Goal: Task Accomplishment & Management: Use online tool/utility

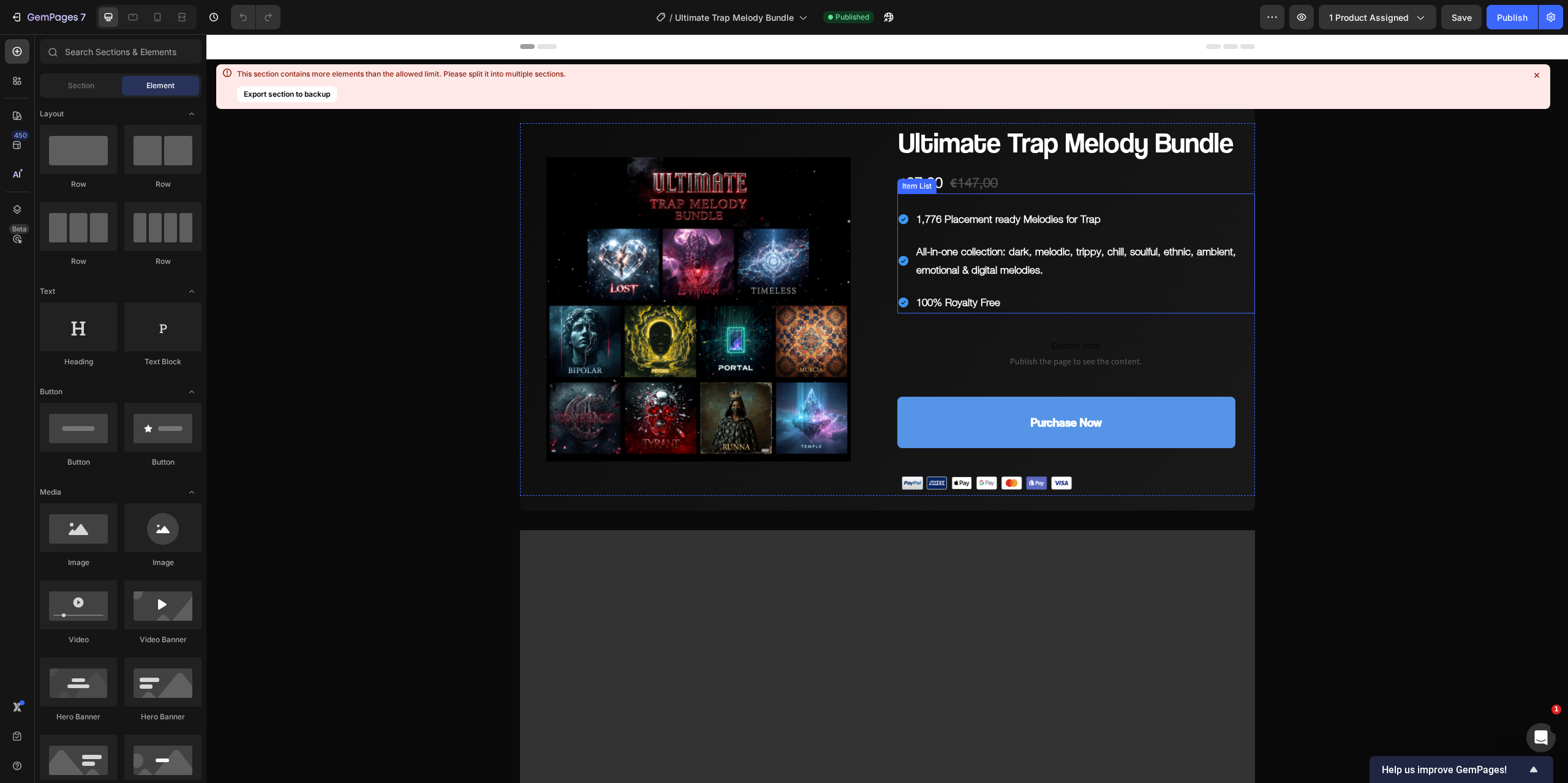
click at [1006, 300] on p "100% Royalty Free" at bounding box center [1085, 302] width 337 height 19
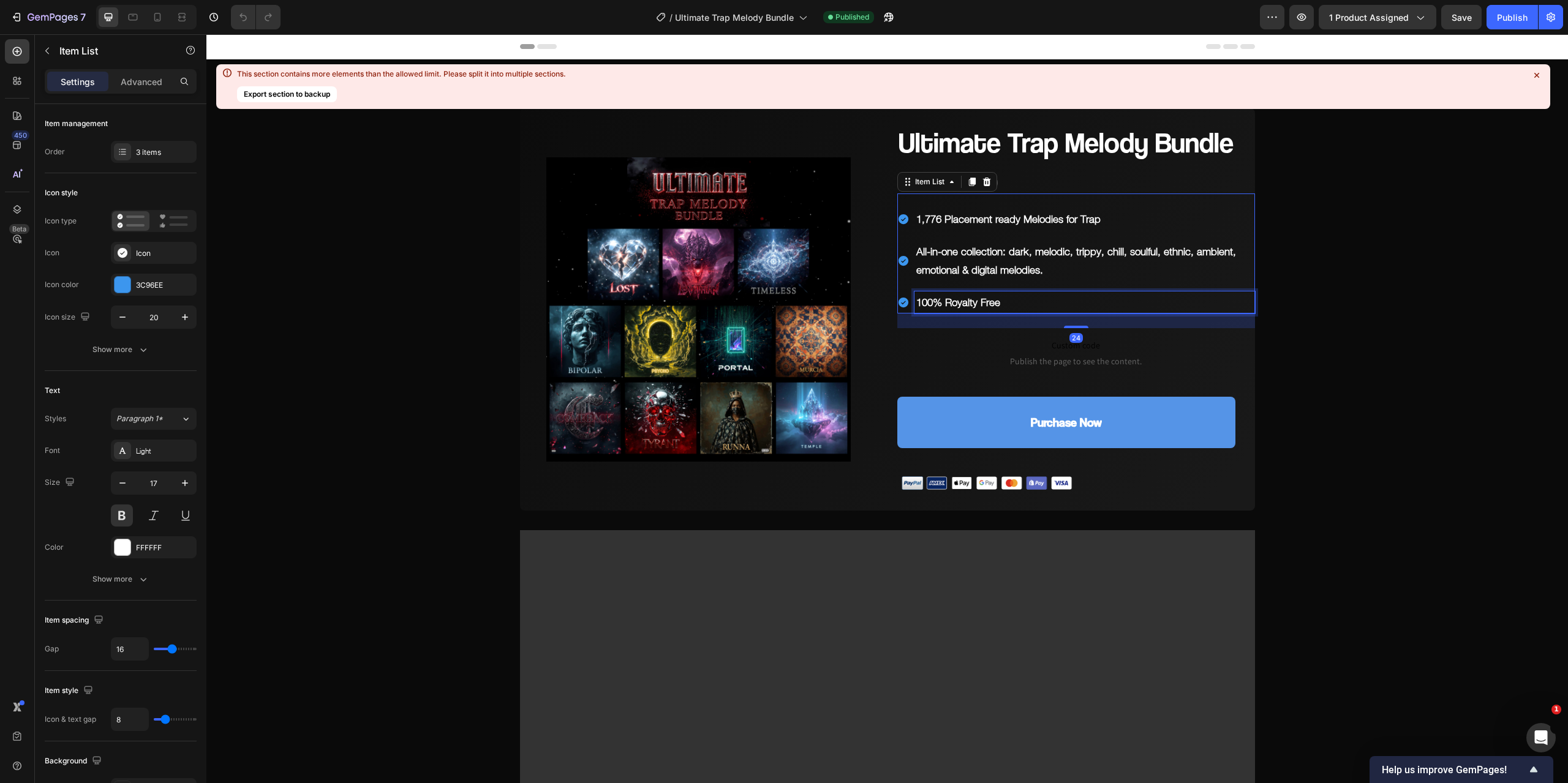
click at [1006, 300] on p "100% Royalty Free" at bounding box center [1085, 302] width 337 height 19
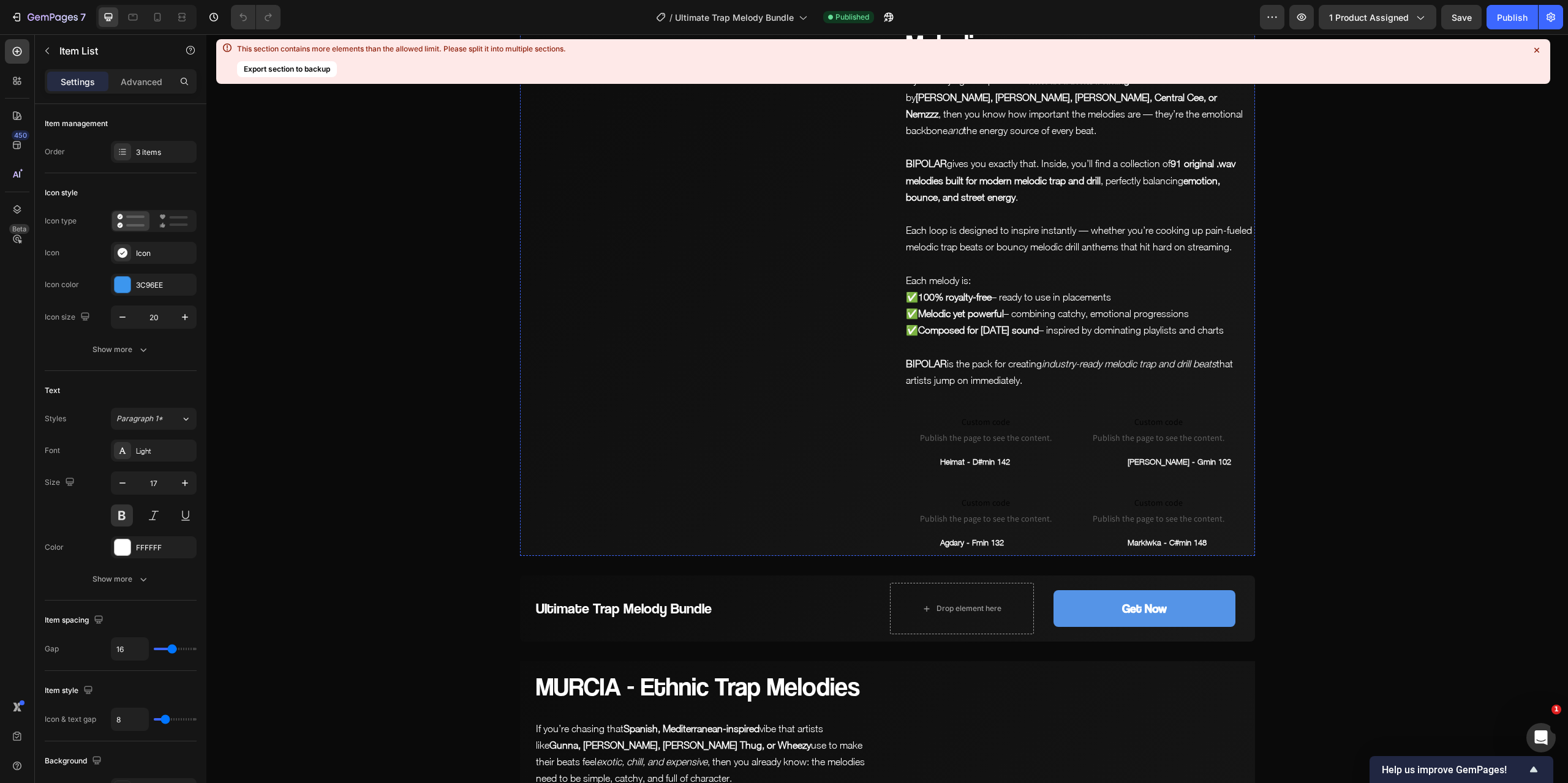
scroll to position [3000, 0]
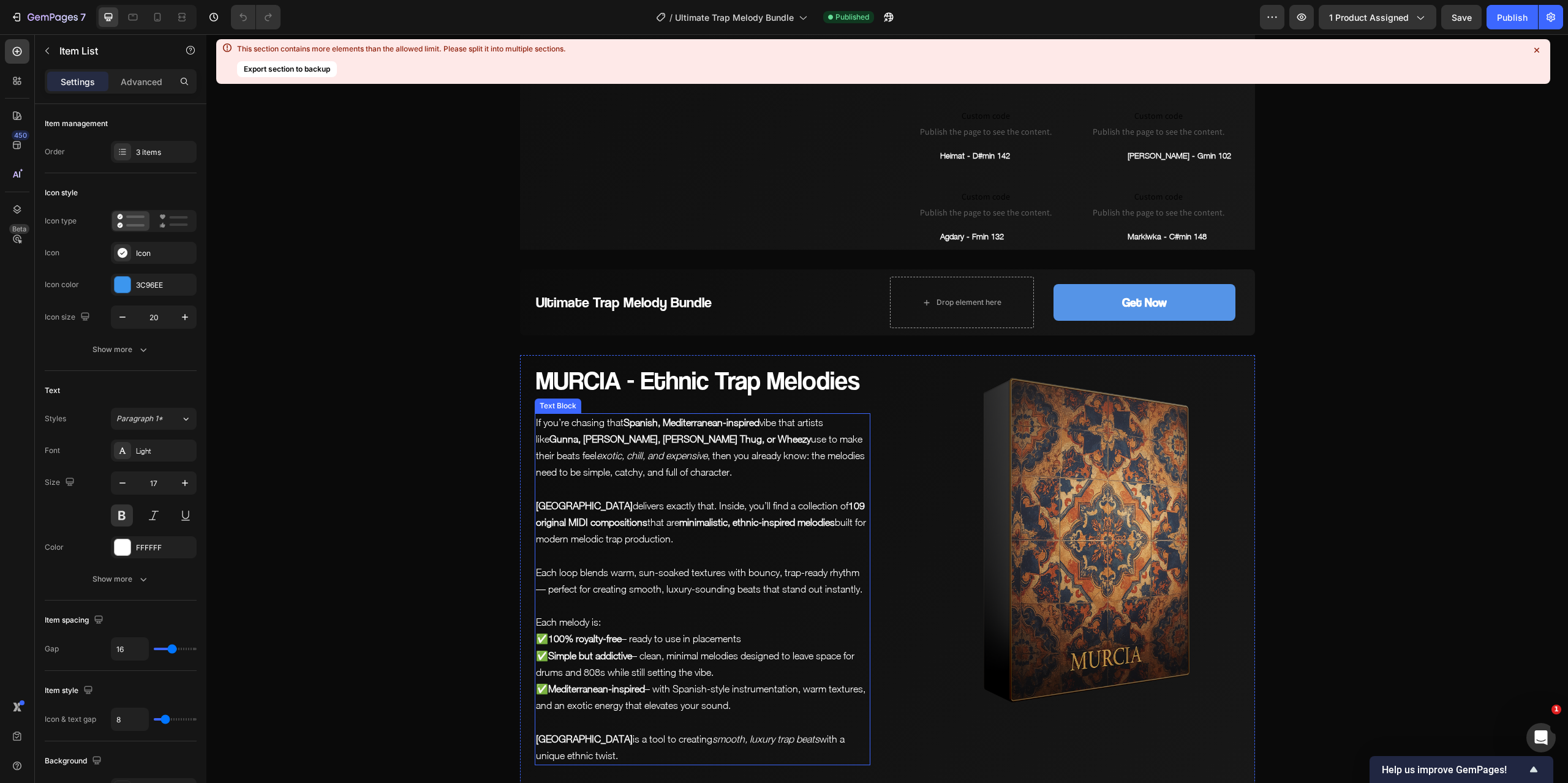
click at [631, 441] on strong "Gunna, [PERSON_NAME], [PERSON_NAME] Thug, or Wheezy" at bounding box center [680, 439] width 262 height 11
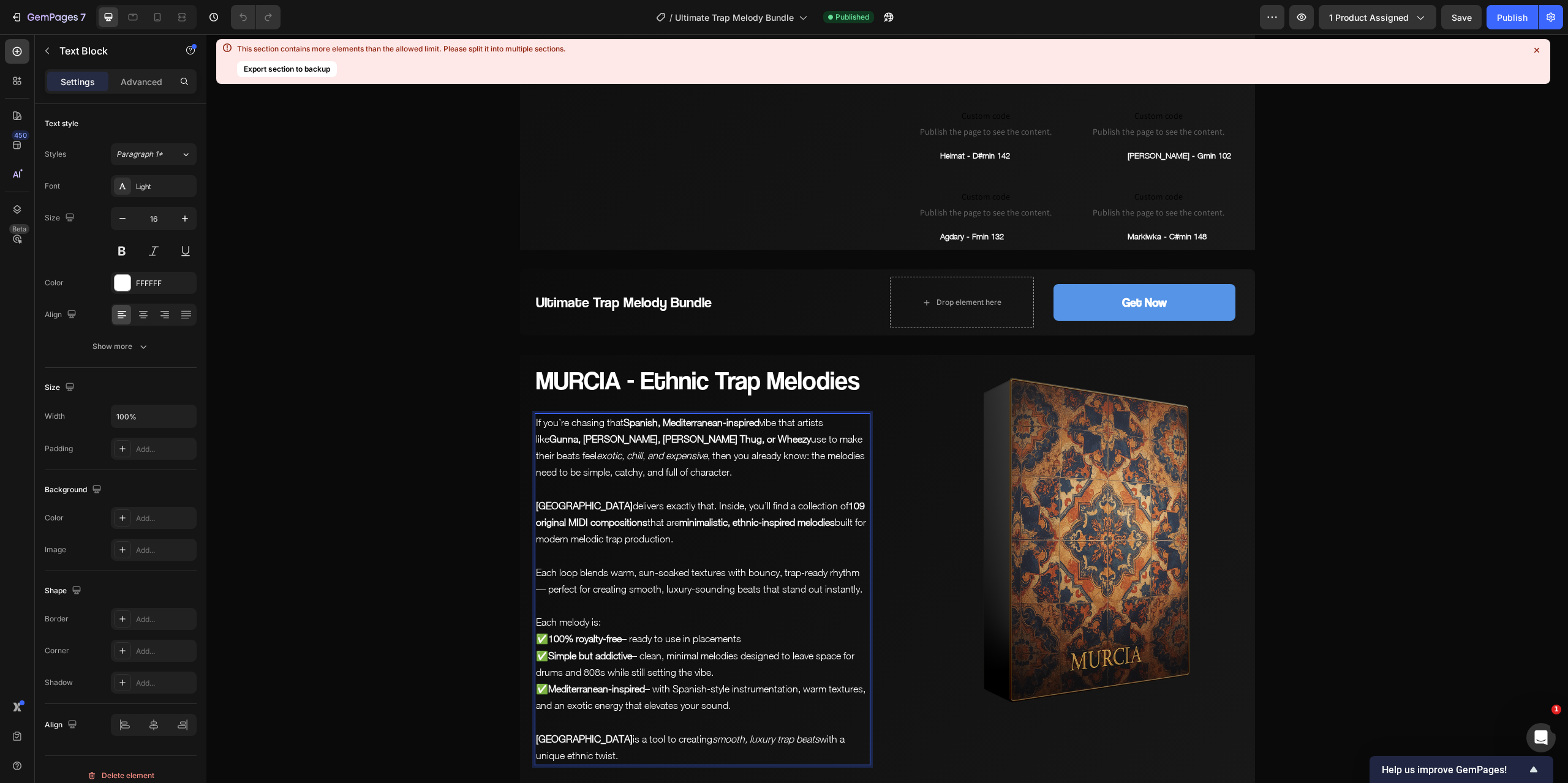
click at [616, 439] on strong "Gunna, [PERSON_NAME], [PERSON_NAME] Thug, or Wheezy" at bounding box center [680, 439] width 262 height 11
drag, startPoint x: 655, startPoint y: 439, endPoint x: 606, endPoint y: 436, distance: 49.1
click at [606, 436] on strong "Gunna, [PERSON_NAME], [PERSON_NAME] Thug, or Wheezy" at bounding box center [680, 439] width 262 height 11
drag, startPoint x: 1504, startPoint y: 18, endPoint x: 1220, endPoint y: 152, distance: 314.0
click at [1504, 18] on div "Publish" at bounding box center [1512, 17] width 31 height 13
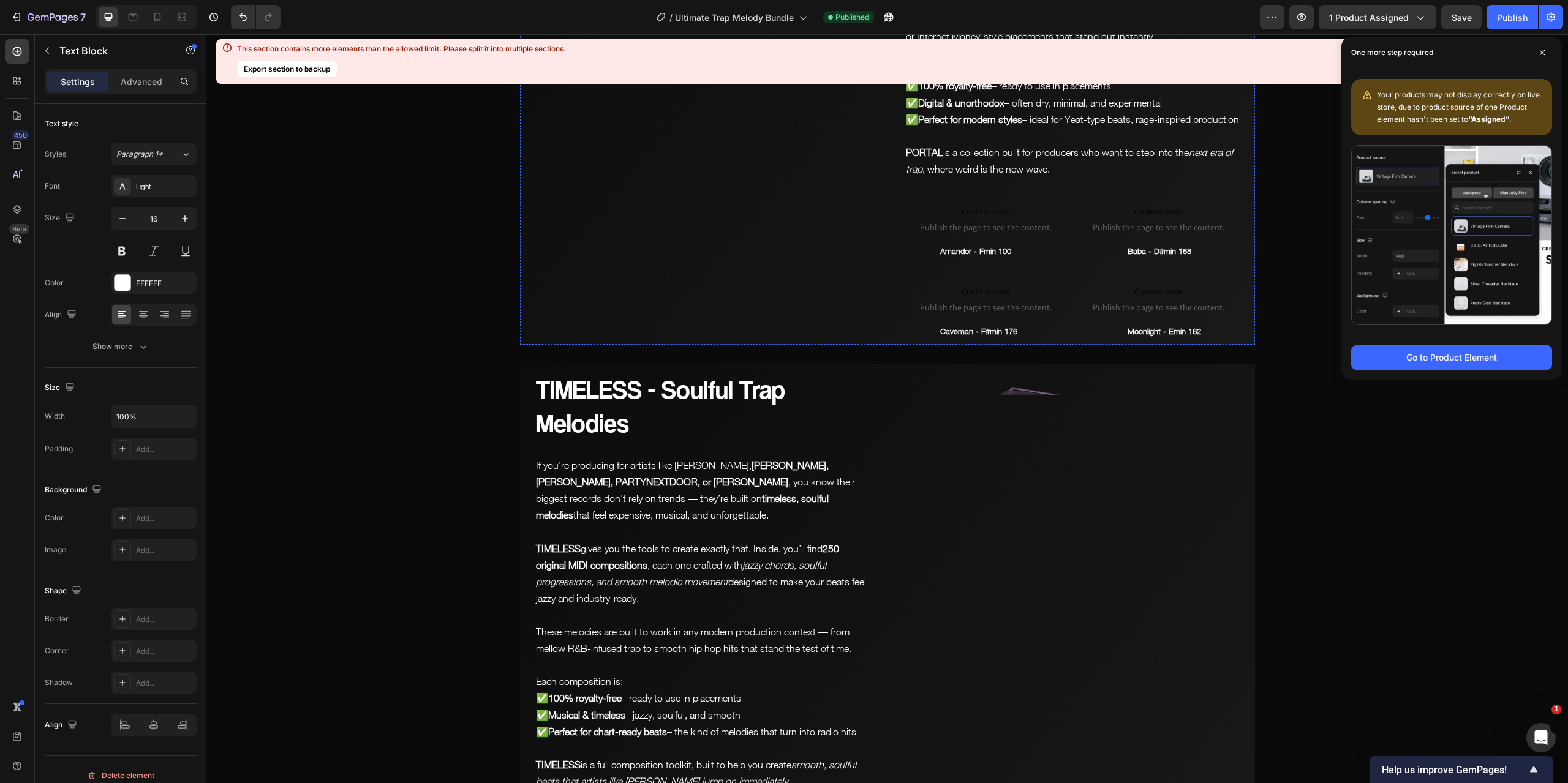
scroll to position [5449, 0]
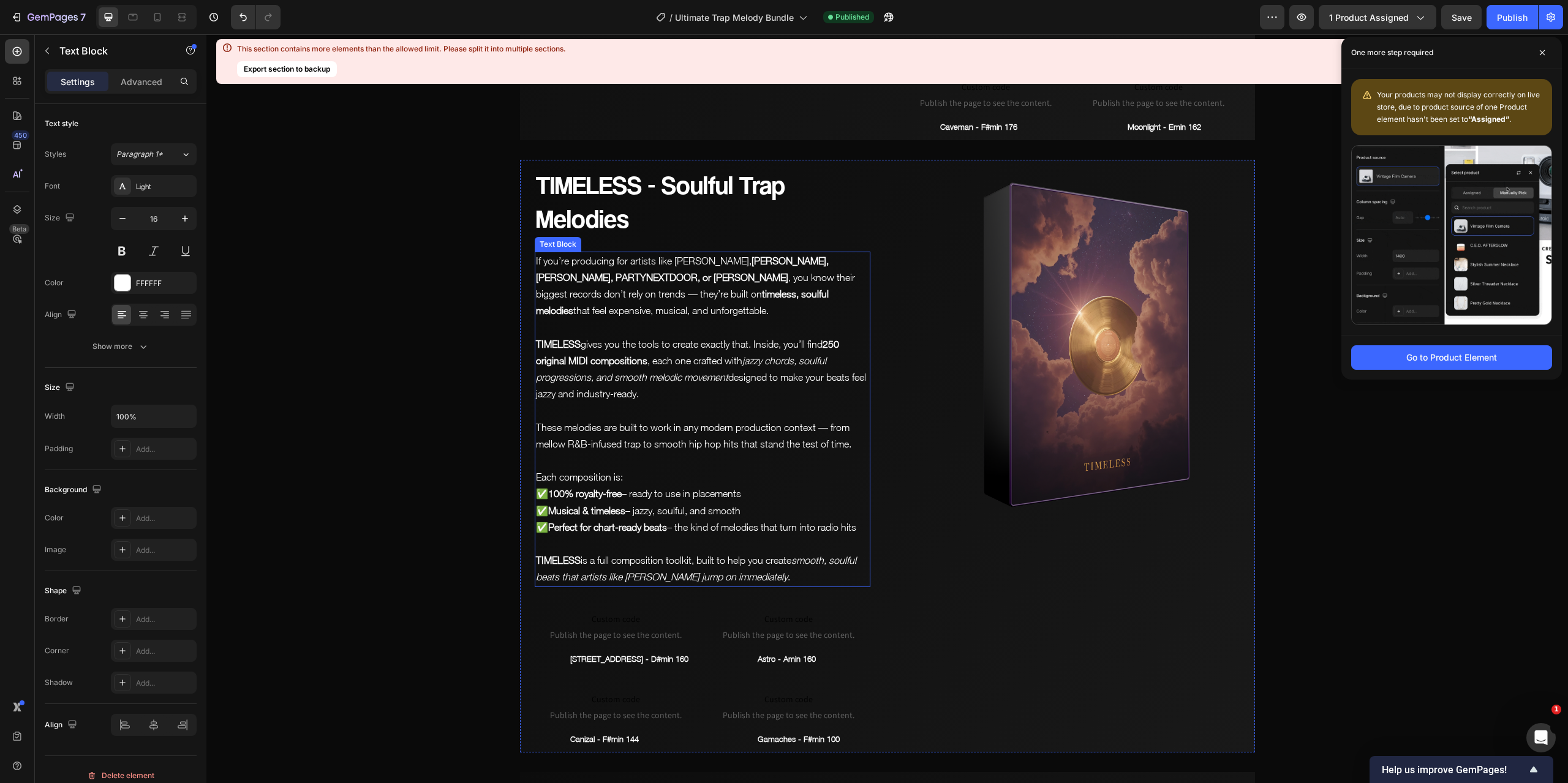
click at [695, 295] on p "If you’re producing for artists like [PERSON_NAME], [PERSON_NAME], [PERSON_NAME…" at bounding box center [702, 286] width 333 height 67
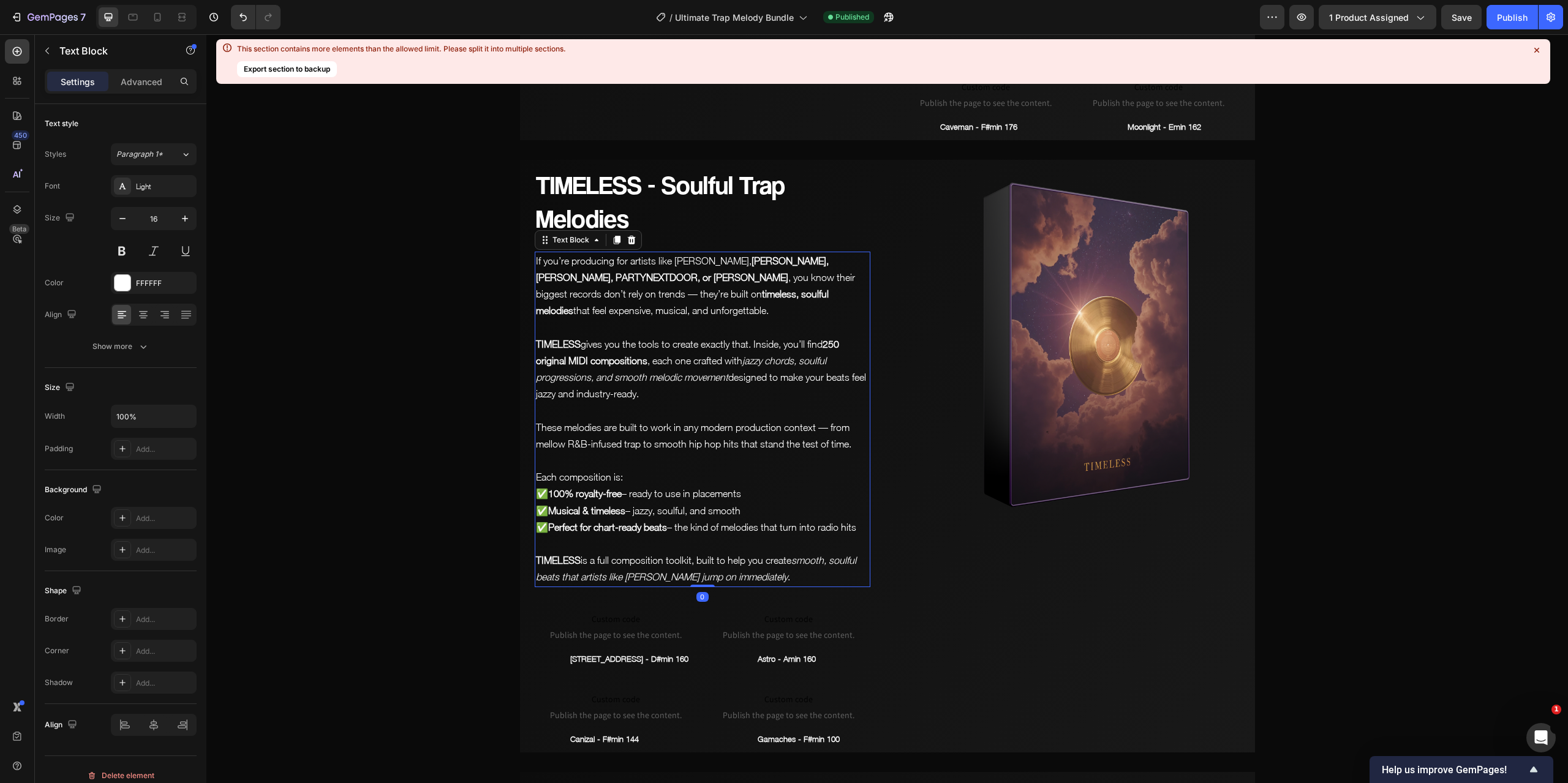
drag, startPoint x: 688, startPoint y: 295, endPoint x: 681, endPoint y: 295, distance: 7.0
click at [687, 295] on p "If you’re producing for artists like [PERSON_NAME], [PERSON_NAME], [PERSON_NAME…" at bounding box center [702, 286] width 333 height 67
drag, startPoint x: 672, startPoint y: 293, endPoint x: 698, endPoint y: 294, distance: 26.0
click at [698, 294] on p "If you’re producing for artists like [PERSON_NAME], [PERSON_NAME], [PERSON_NAME…" at bounding box center [702, 286] width 333 height 67
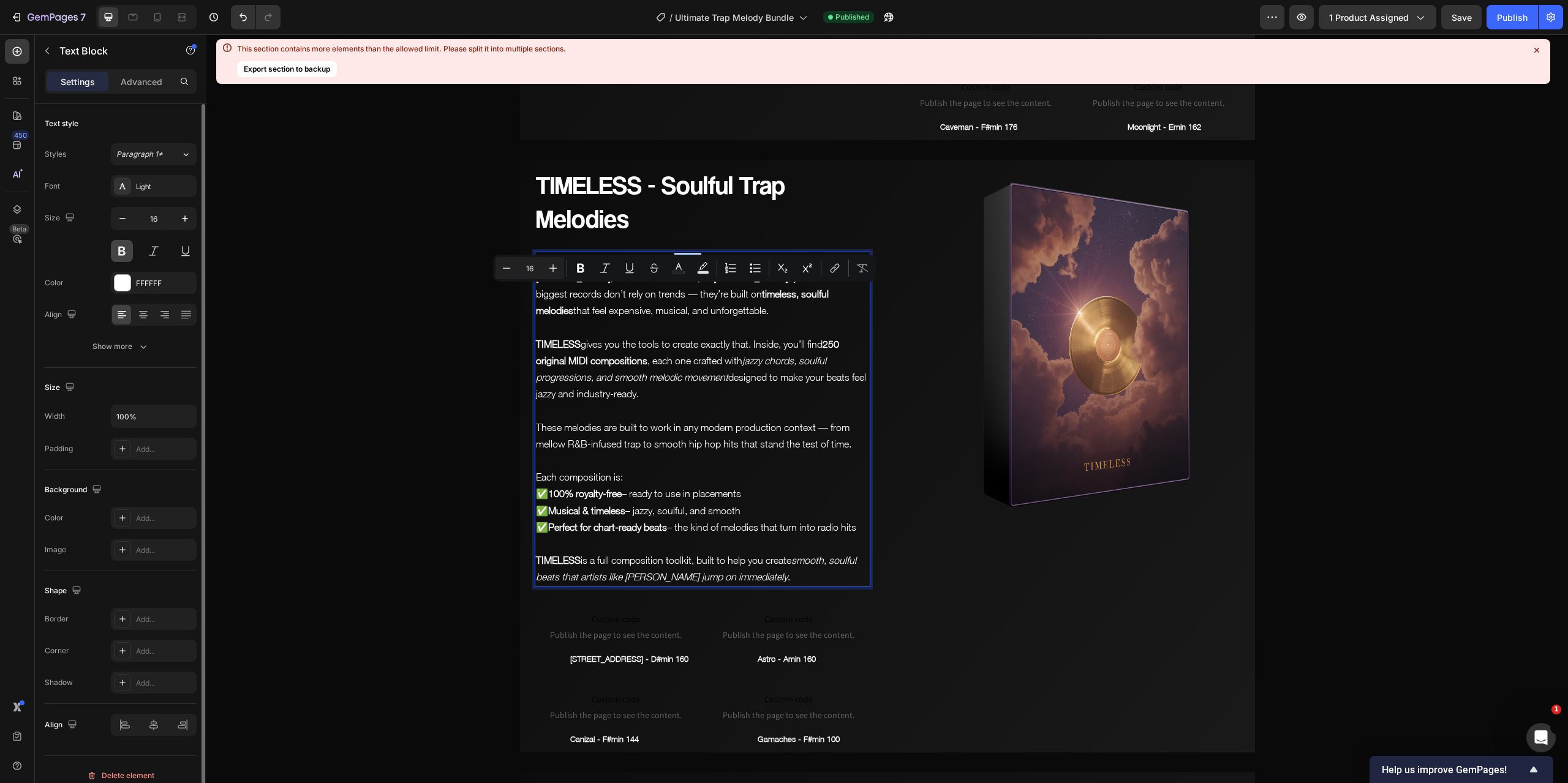
click at [125, 246] on button at bounding box center [122, 251] width 22 height 22
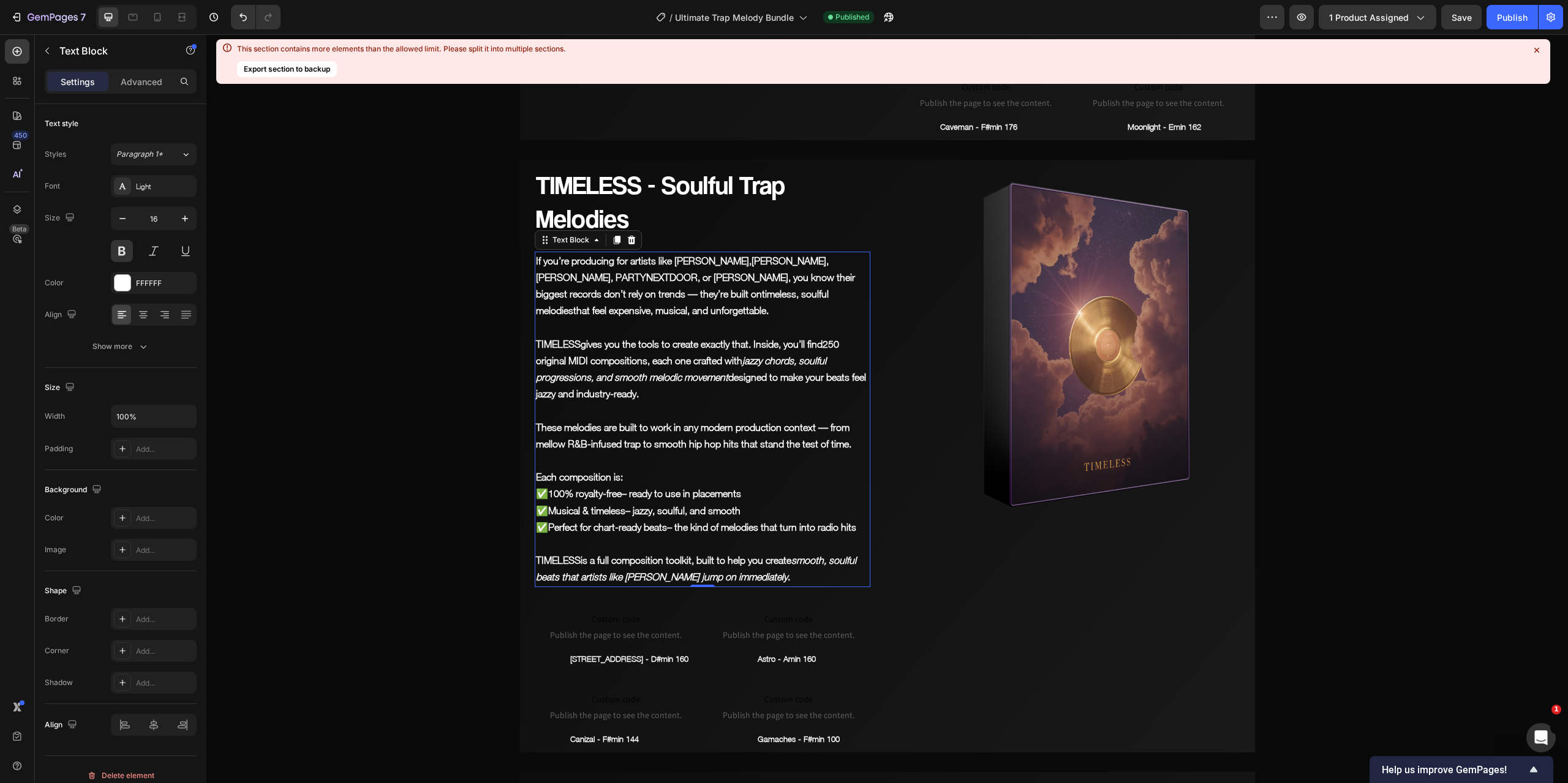
click at [722, 336] on p "Rich Text Editor. Editing area: main" at bounding box center [702, 327] width 333 height 17
click at [1474, 12] on button "Save" at bounding box center [1461, 17] width 40 height 24
click at [1512, 19] on div "Publish" at bounding box center [1512, 17] width 31 height 13
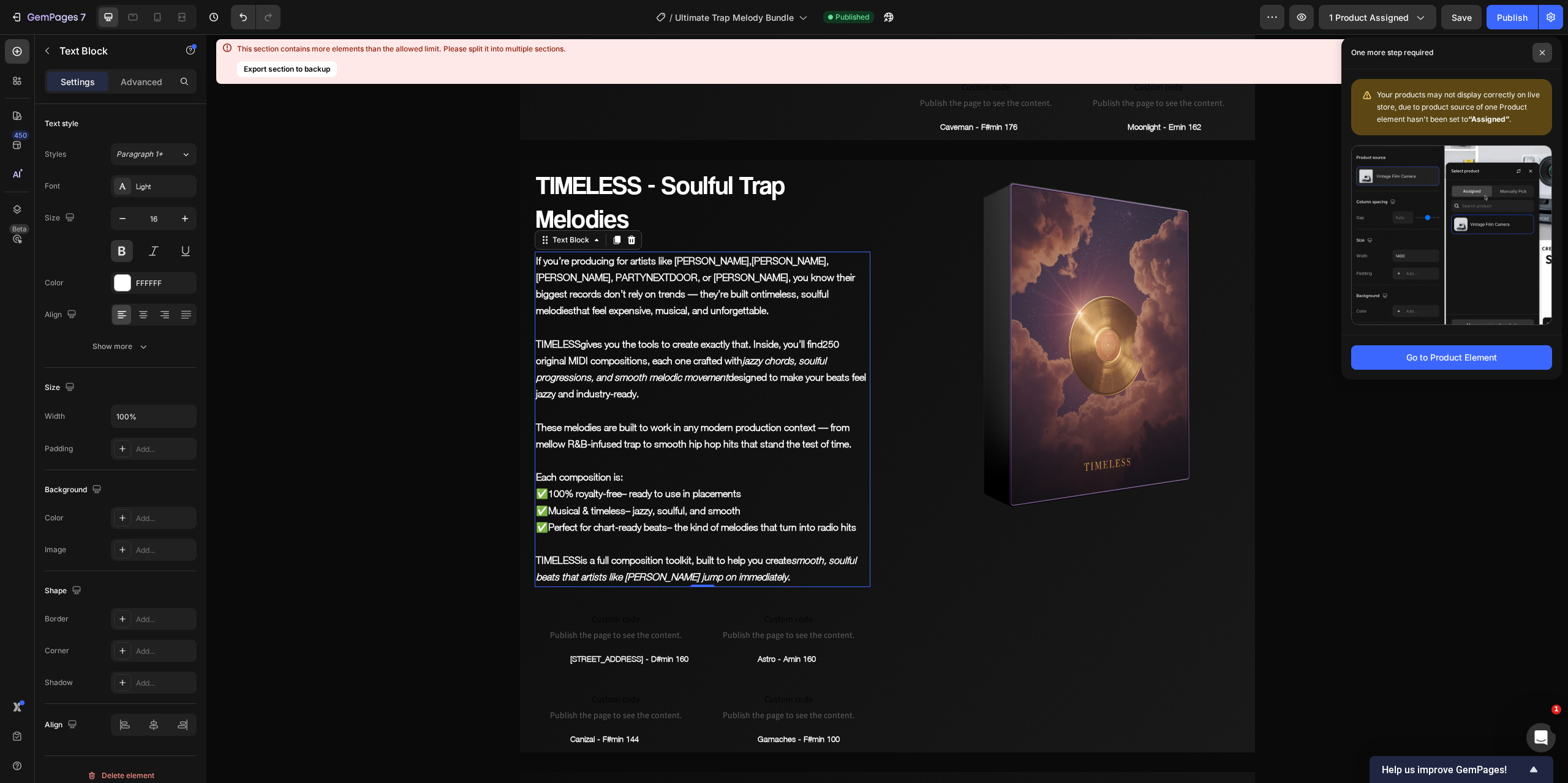
drag, startPoint x: 1540, startPoint y: 50, endPoint x: 1111, endPoint y: 191, distance: 451.6
click at [1540, 50] on icon at bounding box center [1542, 52] width 5 height 5
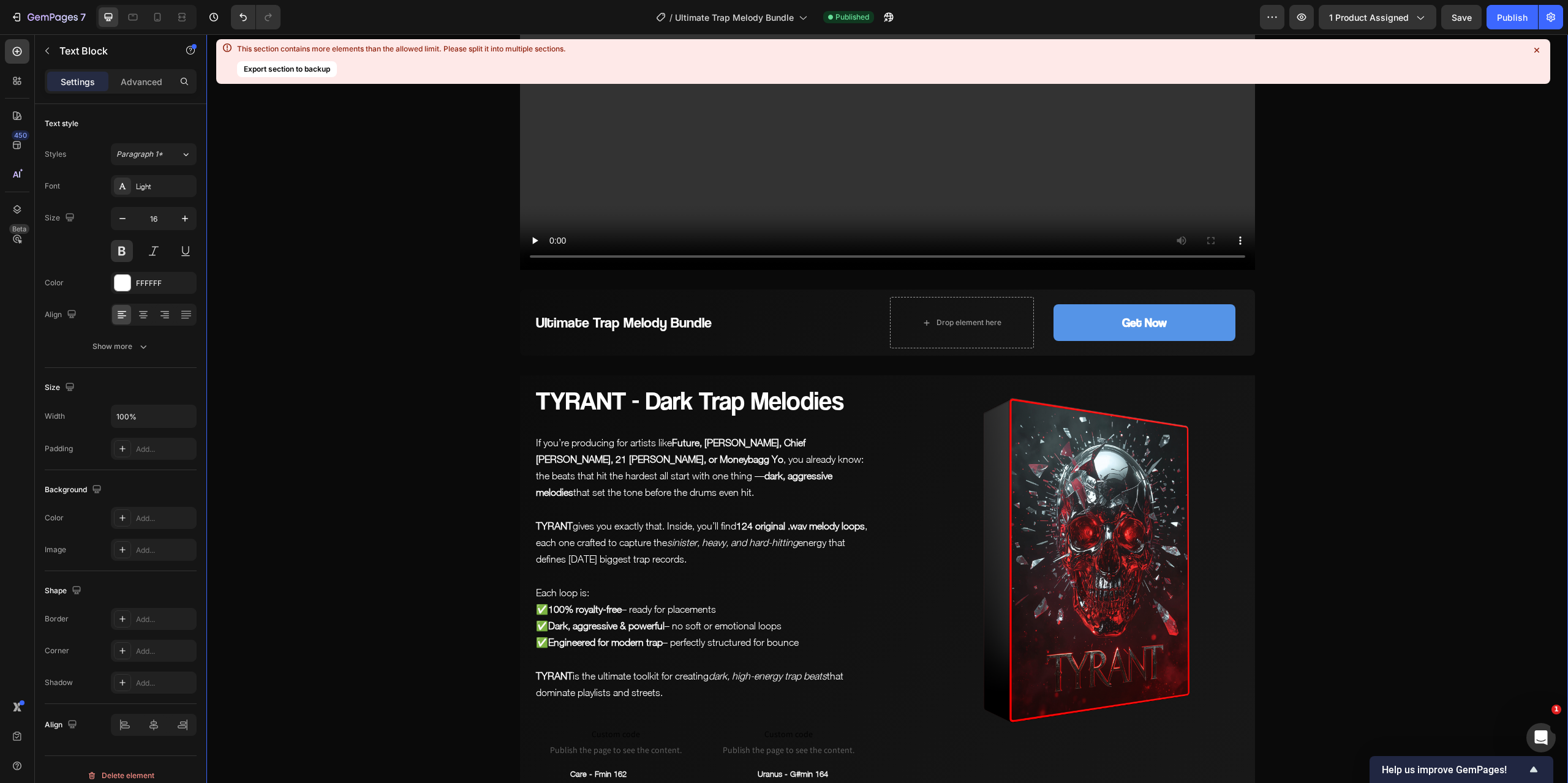
scroll to position [734, 0]
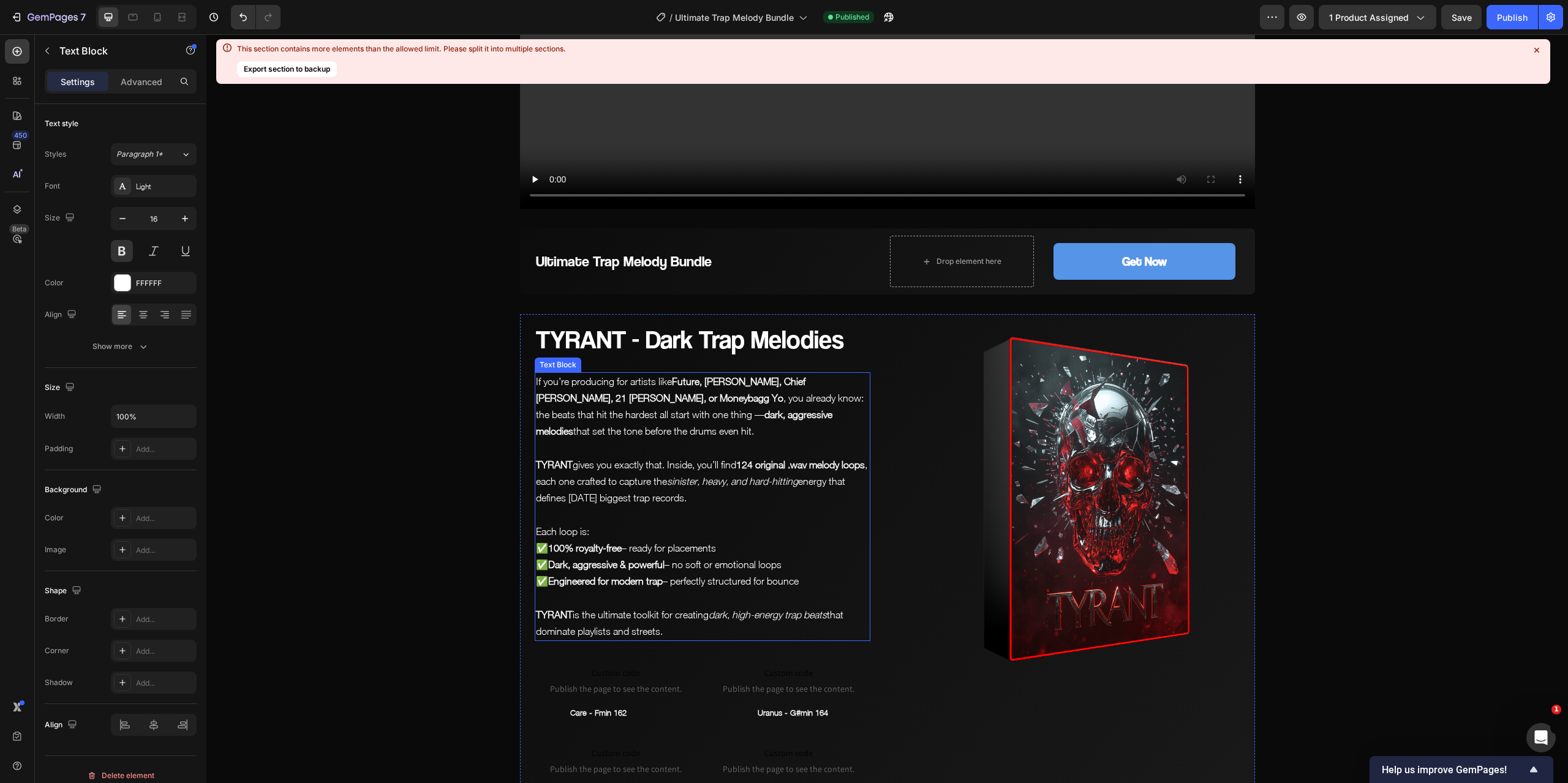
click at [797, 398] on p "If you’re producing for artists like Future, [PERSON_NAME], Chief [PERSON_NAME]…" at bounding box center [702, 407] width 333 height 67
click at [746, 467] on strong "124 original .wav melody loops" at bounding box center [800, 465] width 128 height 11
click at [752, 461] on strong "124 original .wav melody loops" at bounding box center [800, 465] width 128 height 11
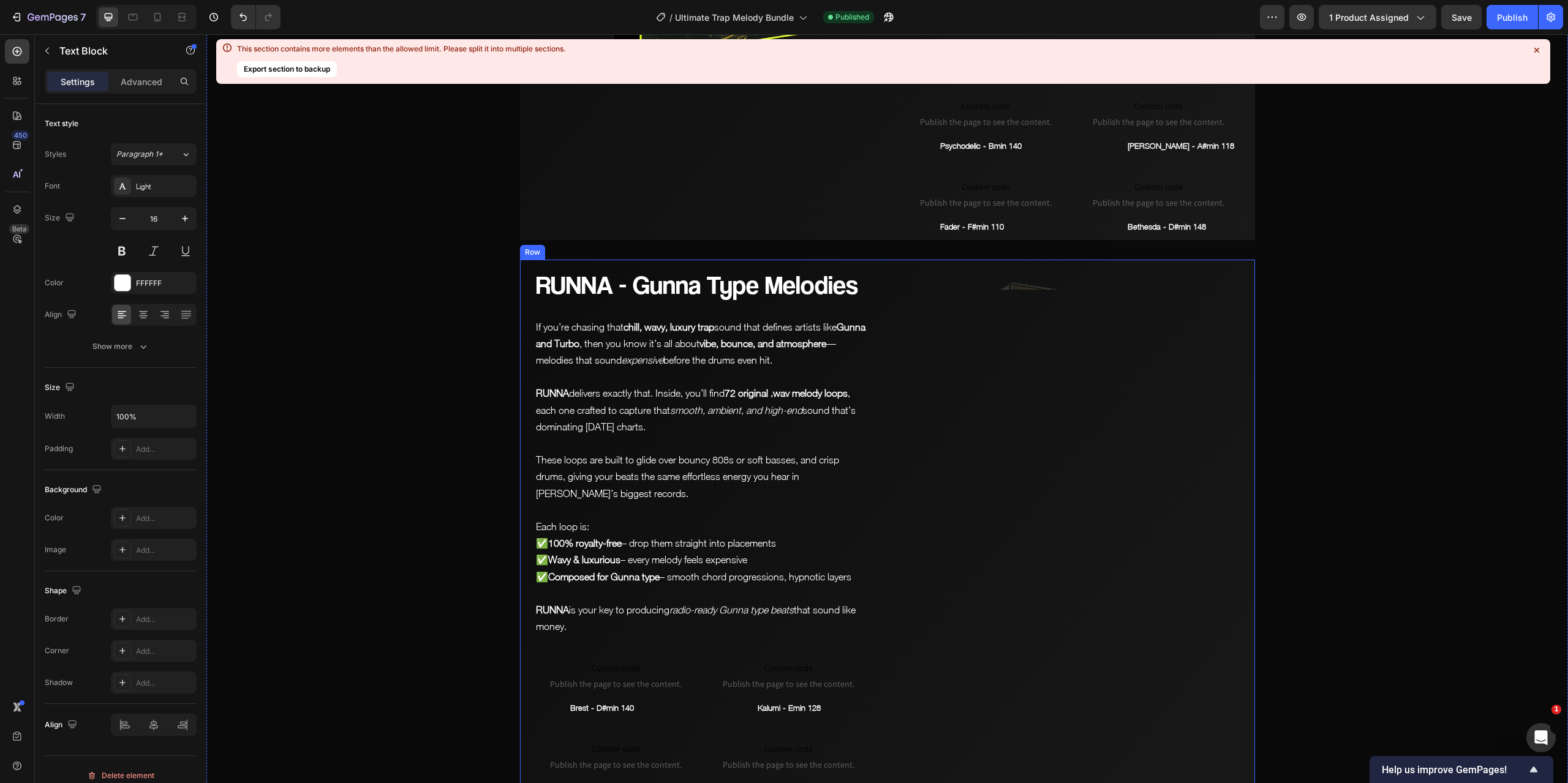
scroll to position [1898, 0]
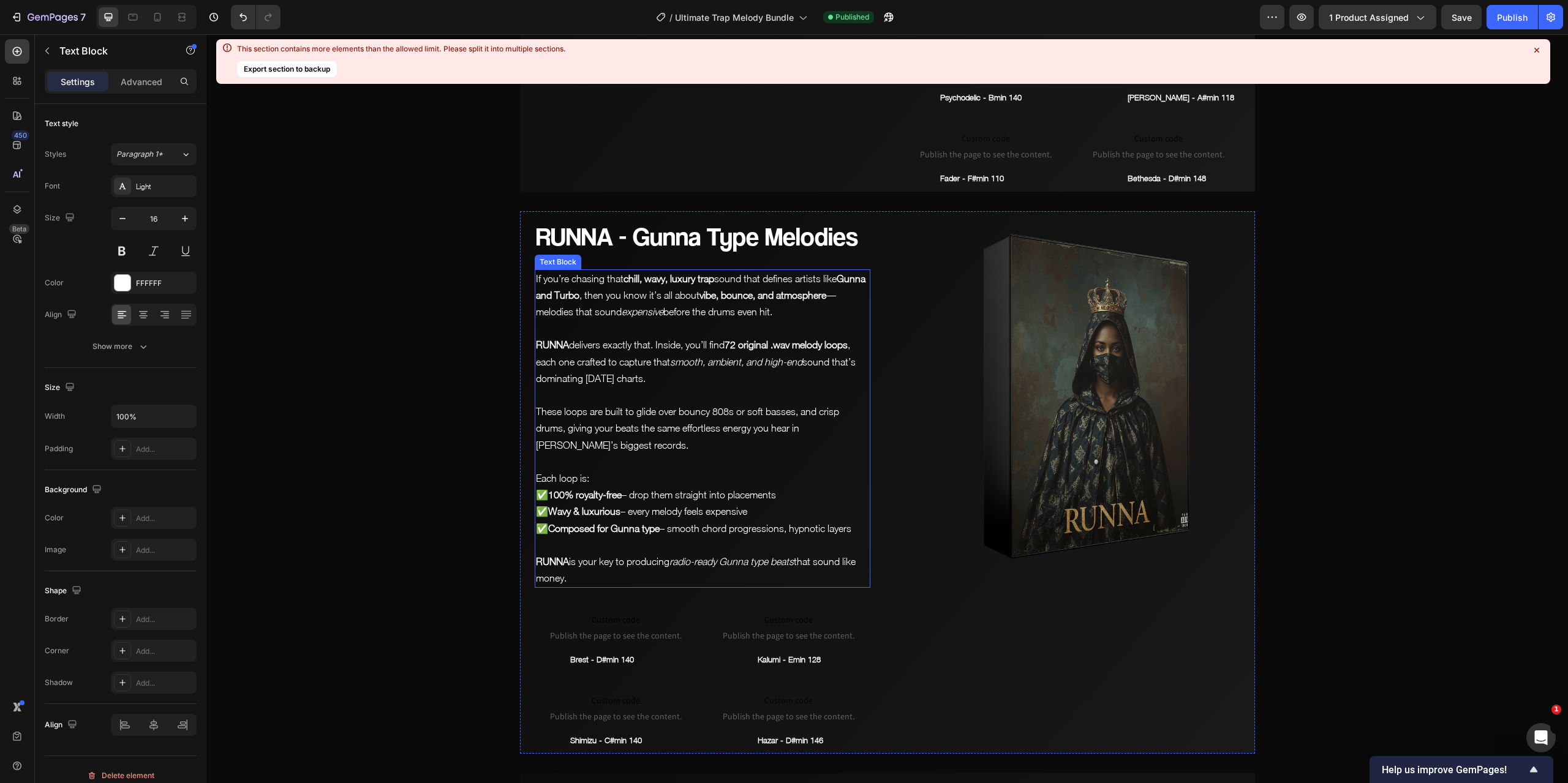
click at [771, 470] on p "Each loop is: ✅ 100% royalty-free – drop them straight into placements ✅ Wavy &…" at bounding box center [702, 504] width 333 height 67
click at [736, 337] on p "RUNNA delivers exactly that. Inside, you’ll find 72 original .wav melody loops …" at bounding box center [702, 362] width 333 height 50
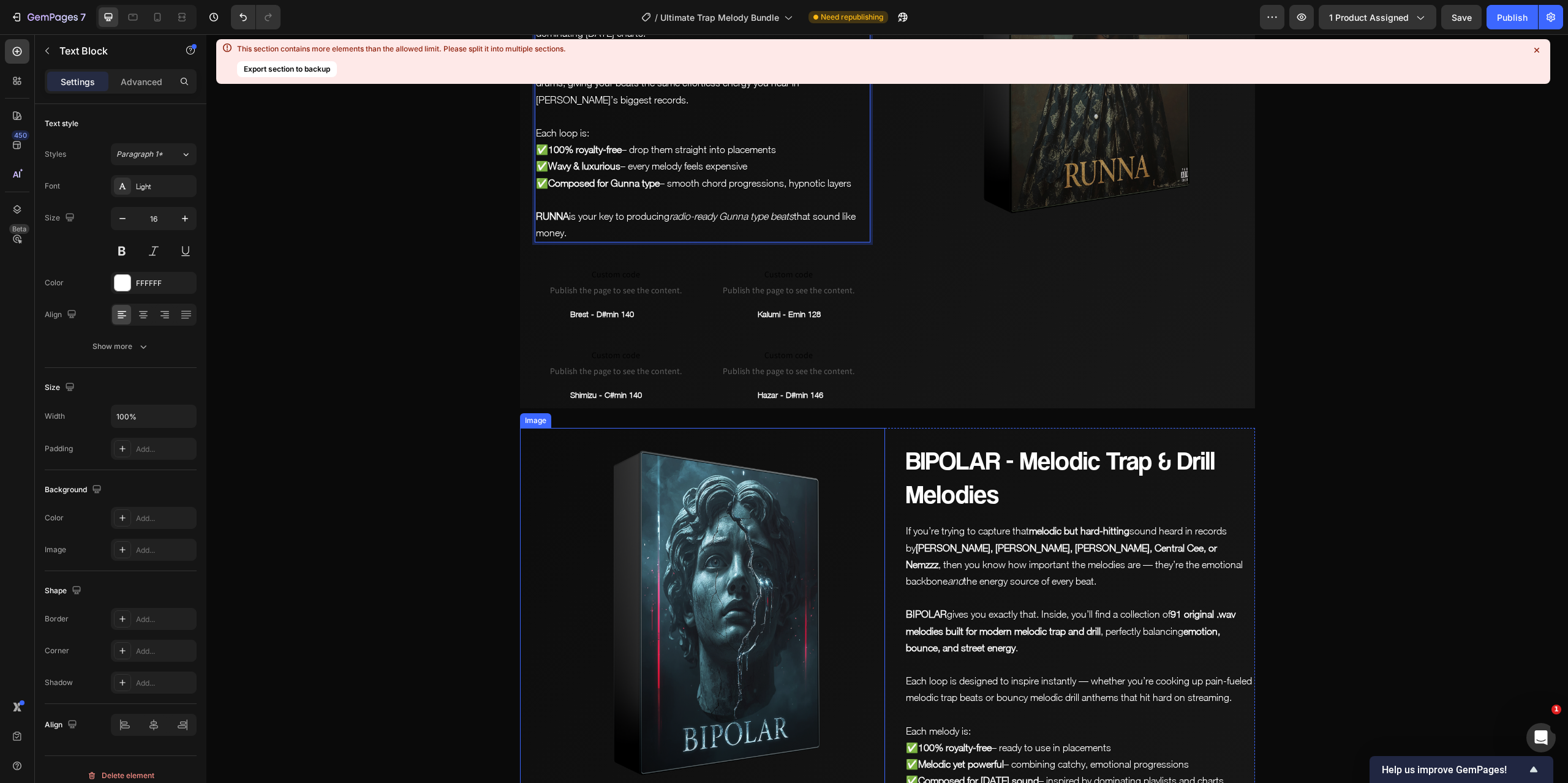
scroll to position [1836, 0]
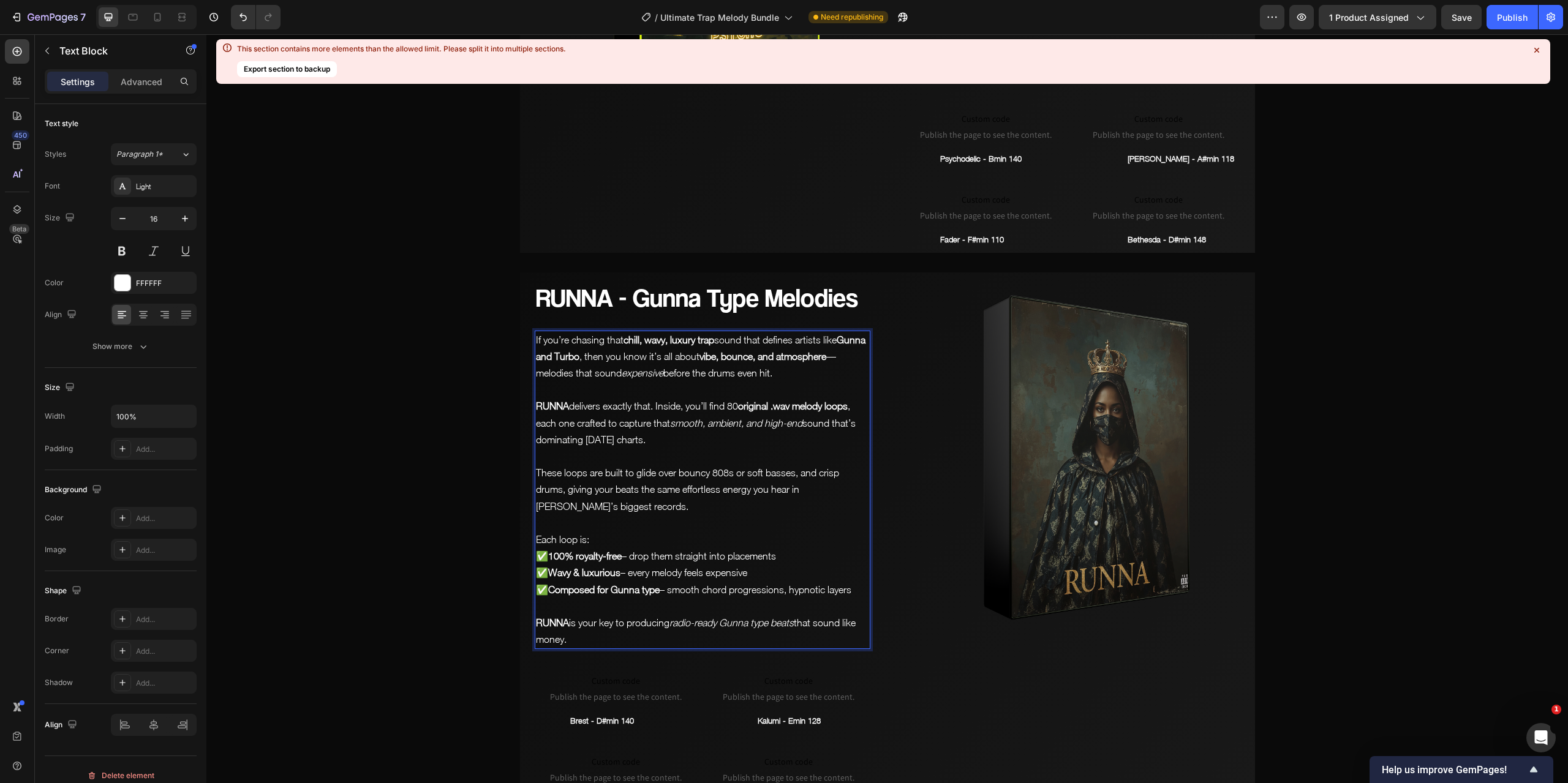
click at [745, 400] on strong "original .wav melody loops" at bounding box center [793, 406] width 110 height 11
click at [747, 400] on strong "o80 riginal .wav melody loops" at bounding box center [799, 406] width 123 height 11
click at [740, 400] on strong "80 riginal .wav melody loops" at bounding box center [783, 406] width 118 height 11
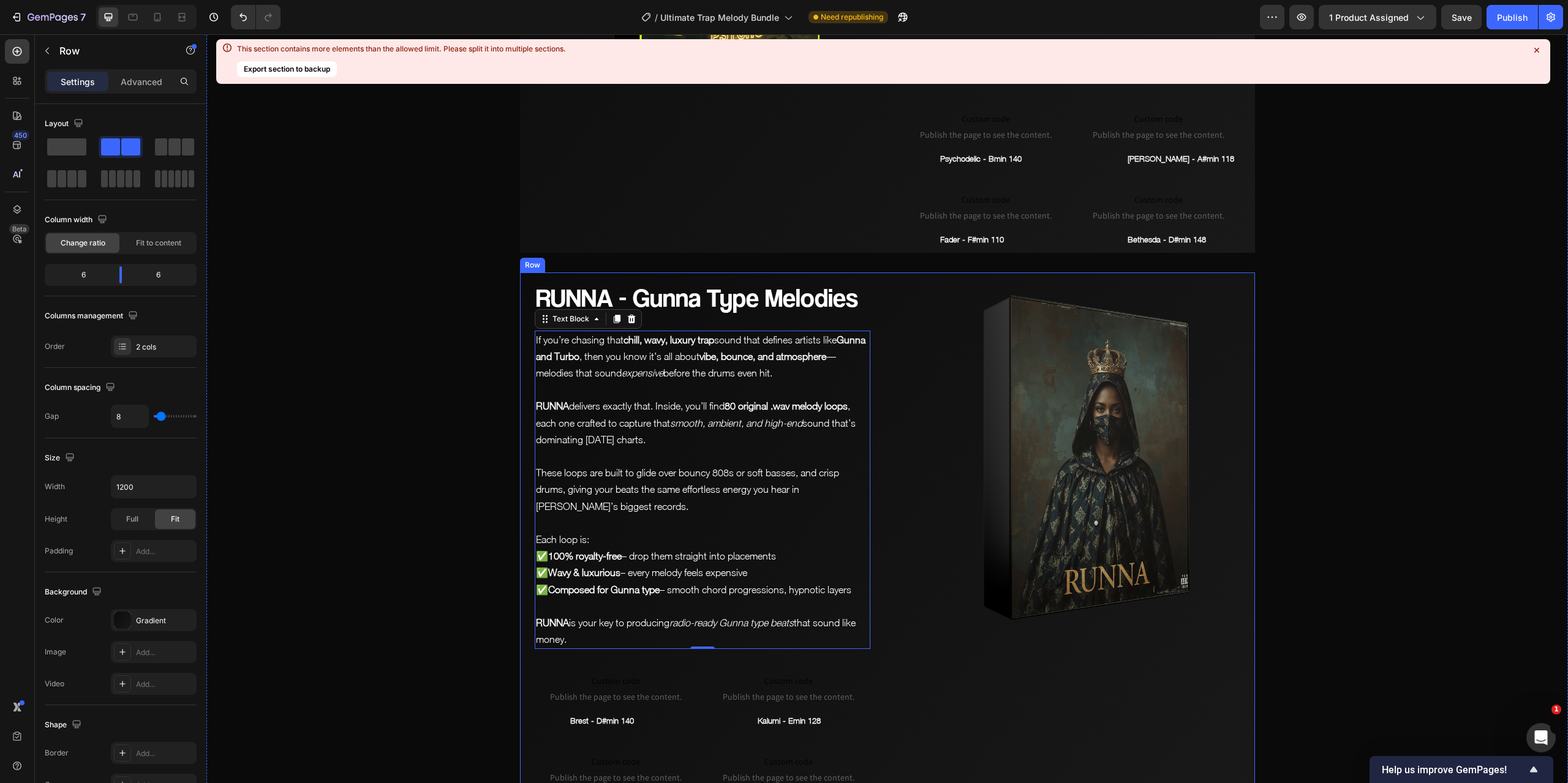
drag, startPoint x: 952, startPoint y: 668, endPoint x: 470, endPoint y: 744, distance: 488.0
click at [952, 668] on div "Image" at bounding box center [1073, 544] width 365 height 542
click at [905, 354] on img at bounding box center [1073, 455] width 365 height 365
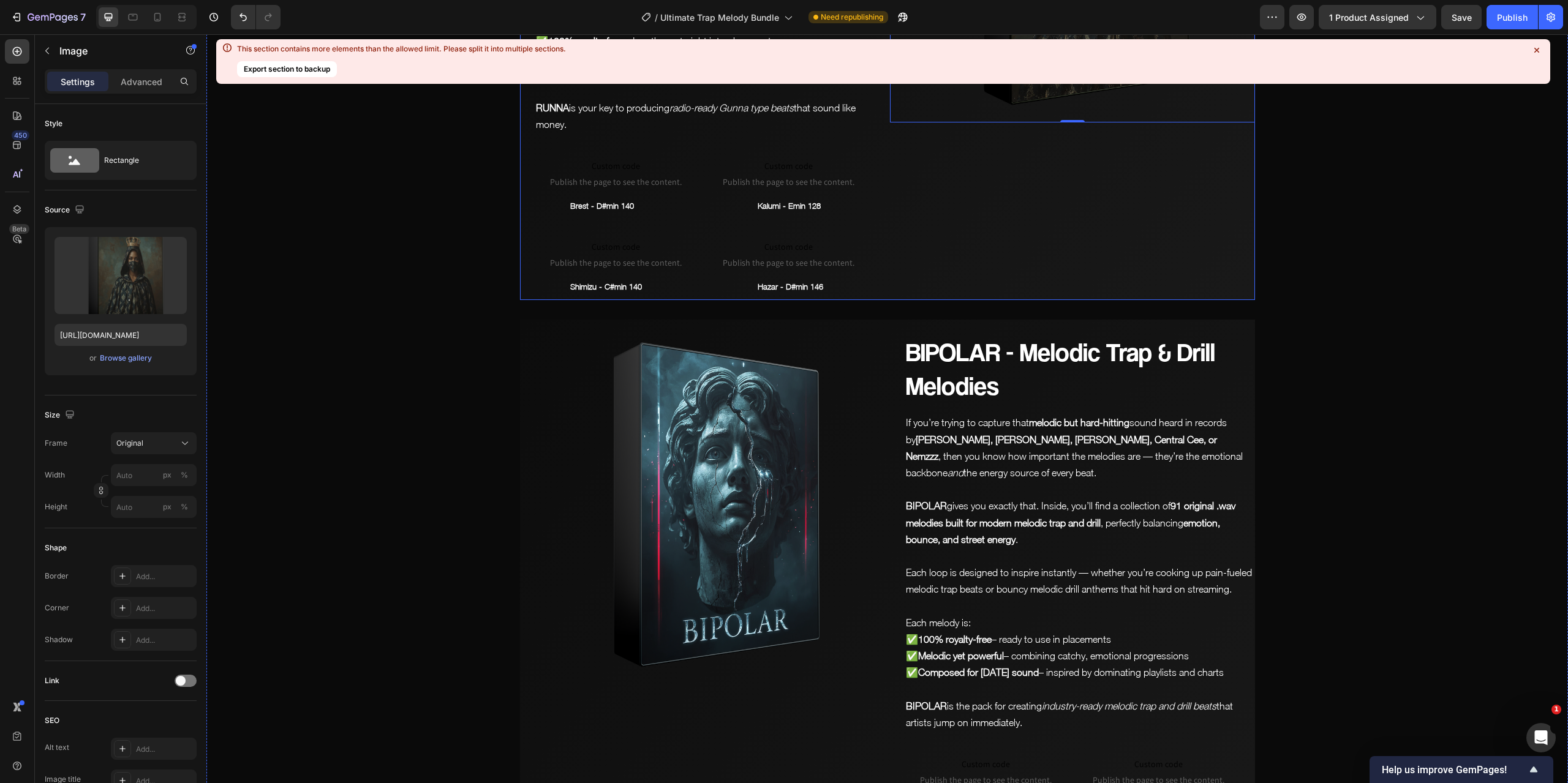
scroll to position [2511, 0]
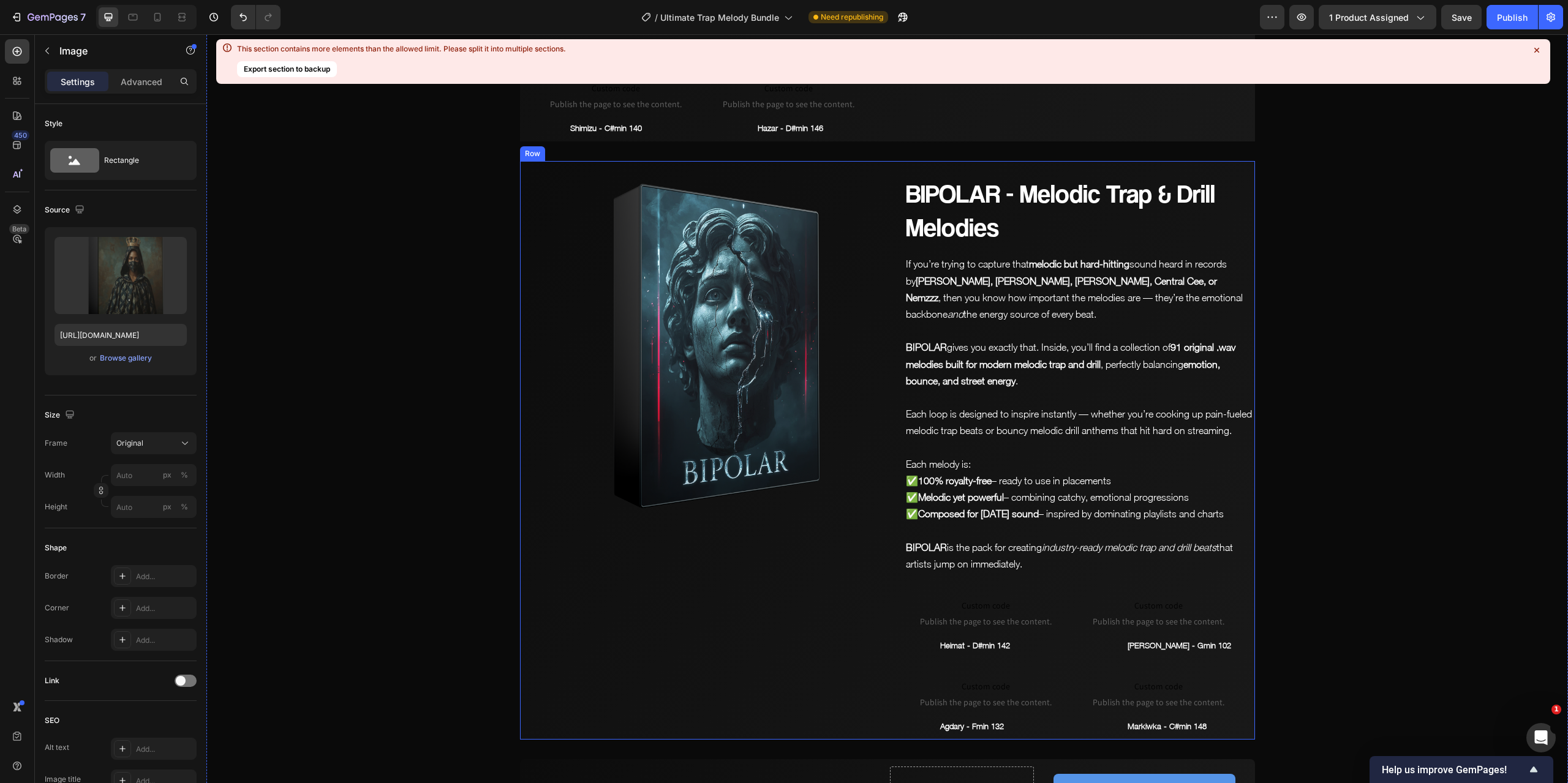
click at [766, 549] on div "Image" at bounding box center [703, 450] width 365 height 578
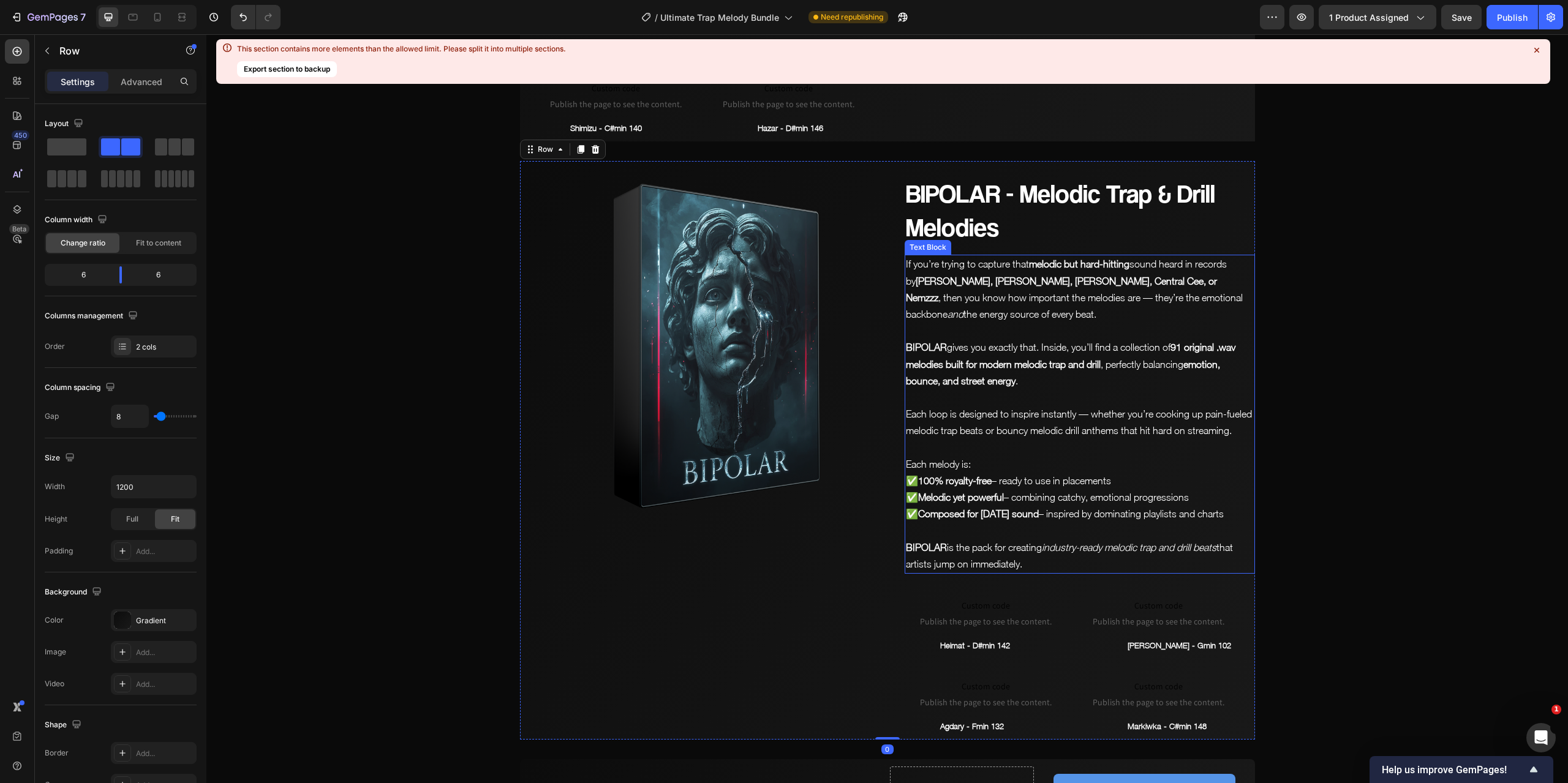
click at [1179, 342] on strong "91 original .wav" at bounding box center [1203, 347] width 65 height 11
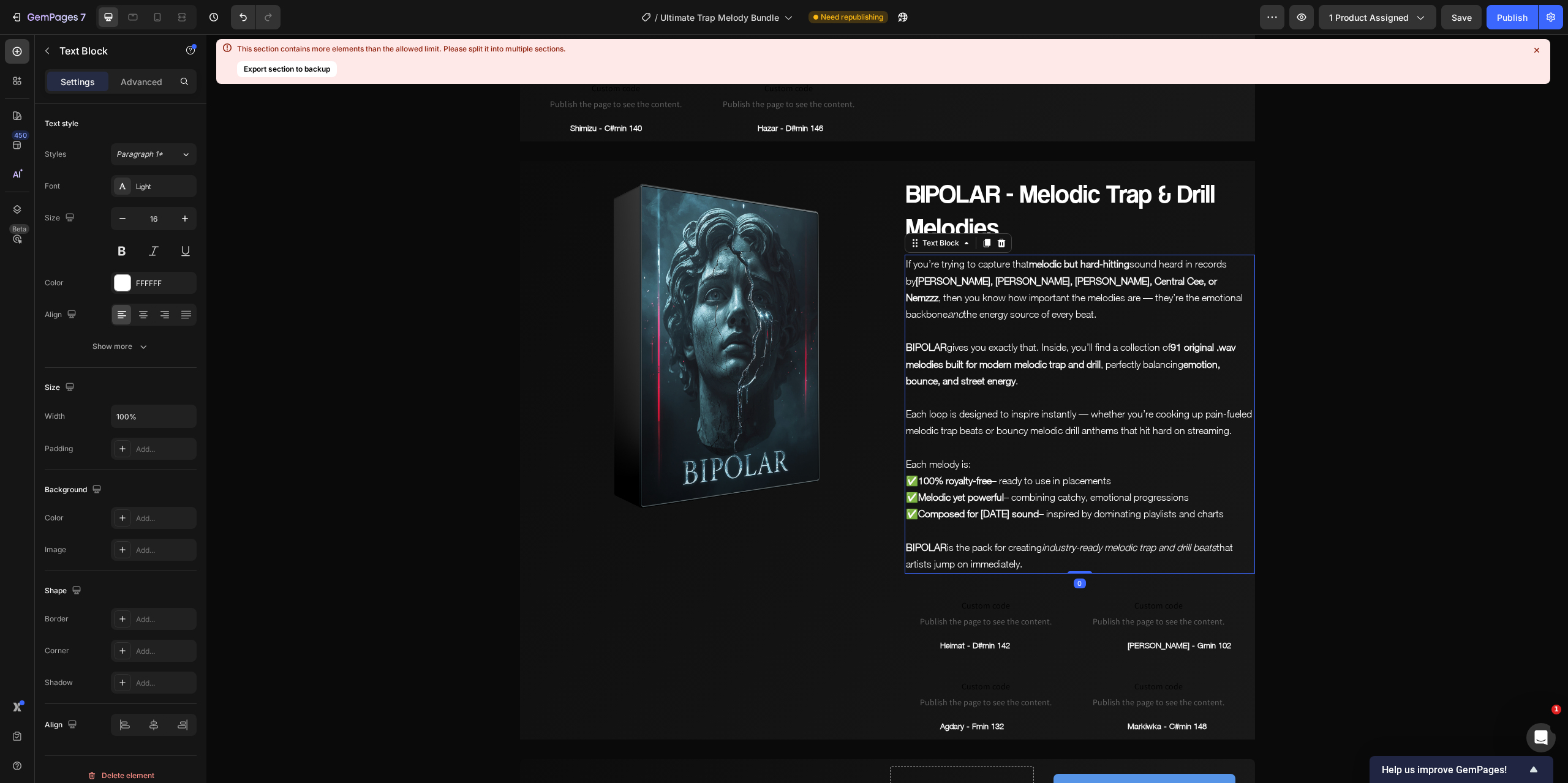
click at [1179, 342] on strong "91 original .wav" at bounding box center [1203, 347] width 65 height 11
click at [1184, 342] on strong "91 original .wav" at bounding box center [1203, 347] width 65 height 11
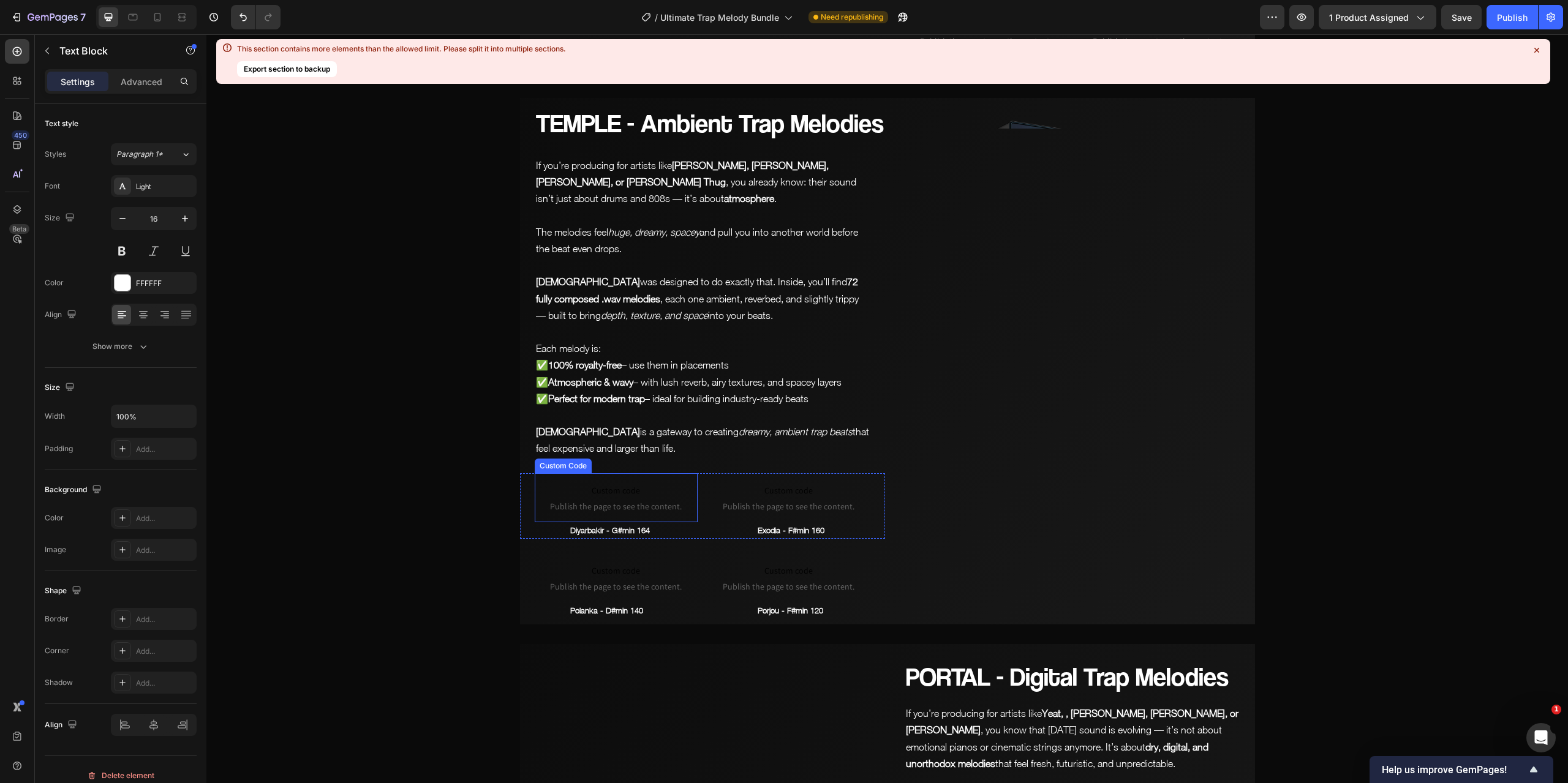
scroll to position [4408, 0]
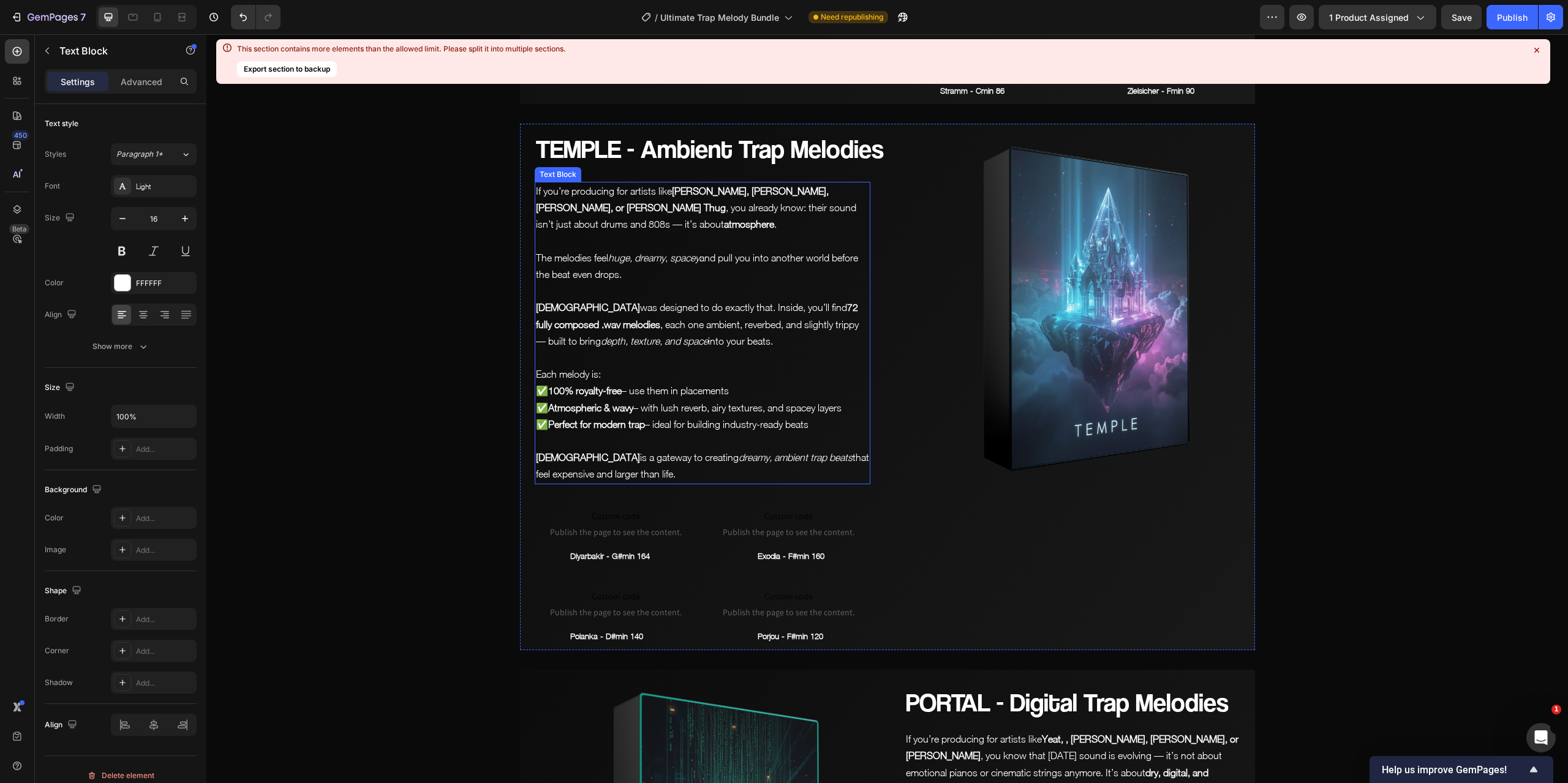
click at [796, 329] on strong "72 fully composed .wav melodies" at bounding box center [697, 316] width 322 height 28
click at [792, 329] on strong "72 fully composed .wav melodies" at bounding box center [697, 316] width 322 height 28
click at [792, 332] on p "[DEMOGRAPHIC_DATA] was designed to do exactly that. Inside, you’ll find 73 full…" at bounding box center [702, 325] width 333 height 50
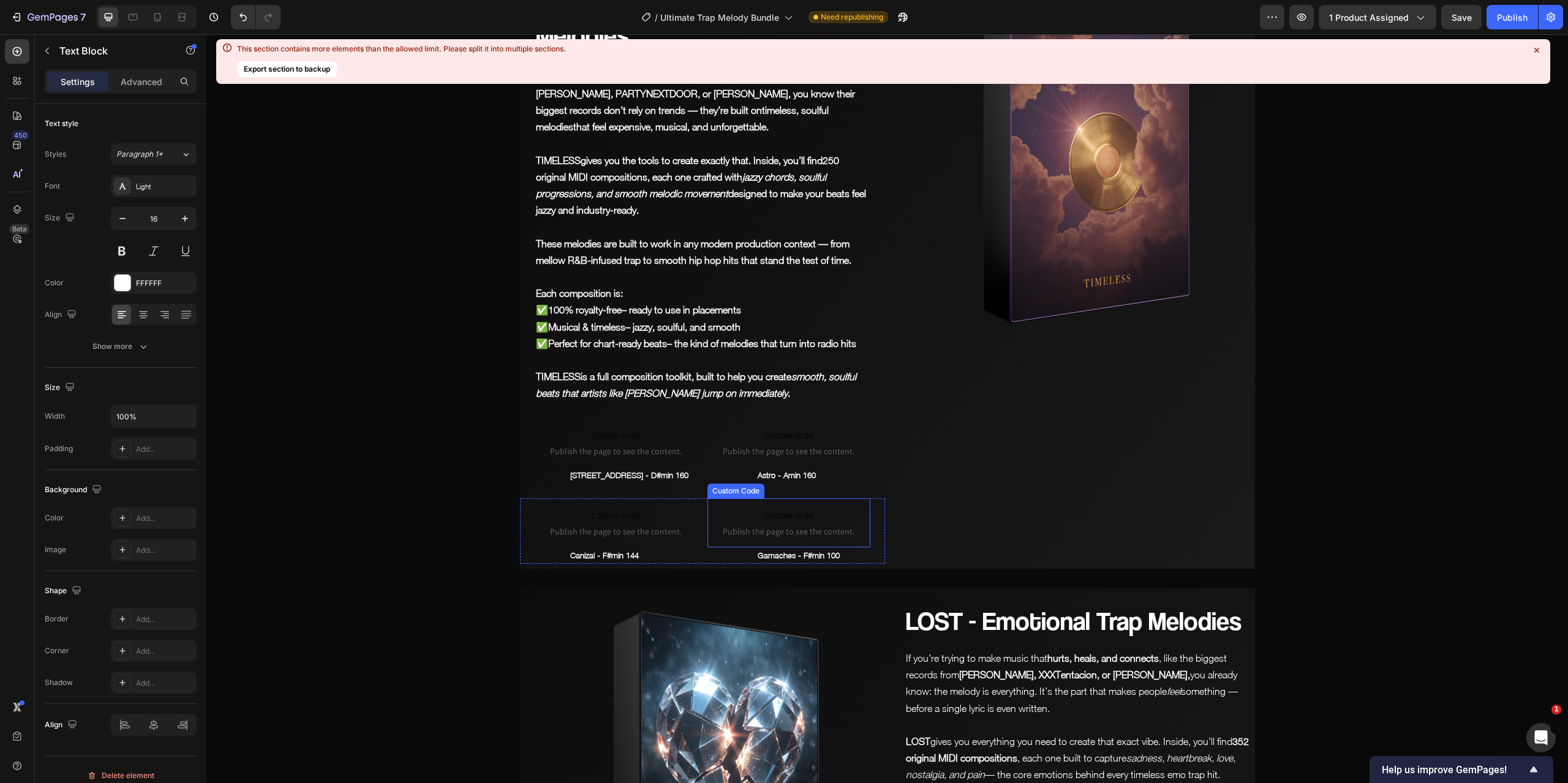
scroll to position [6000, 0]
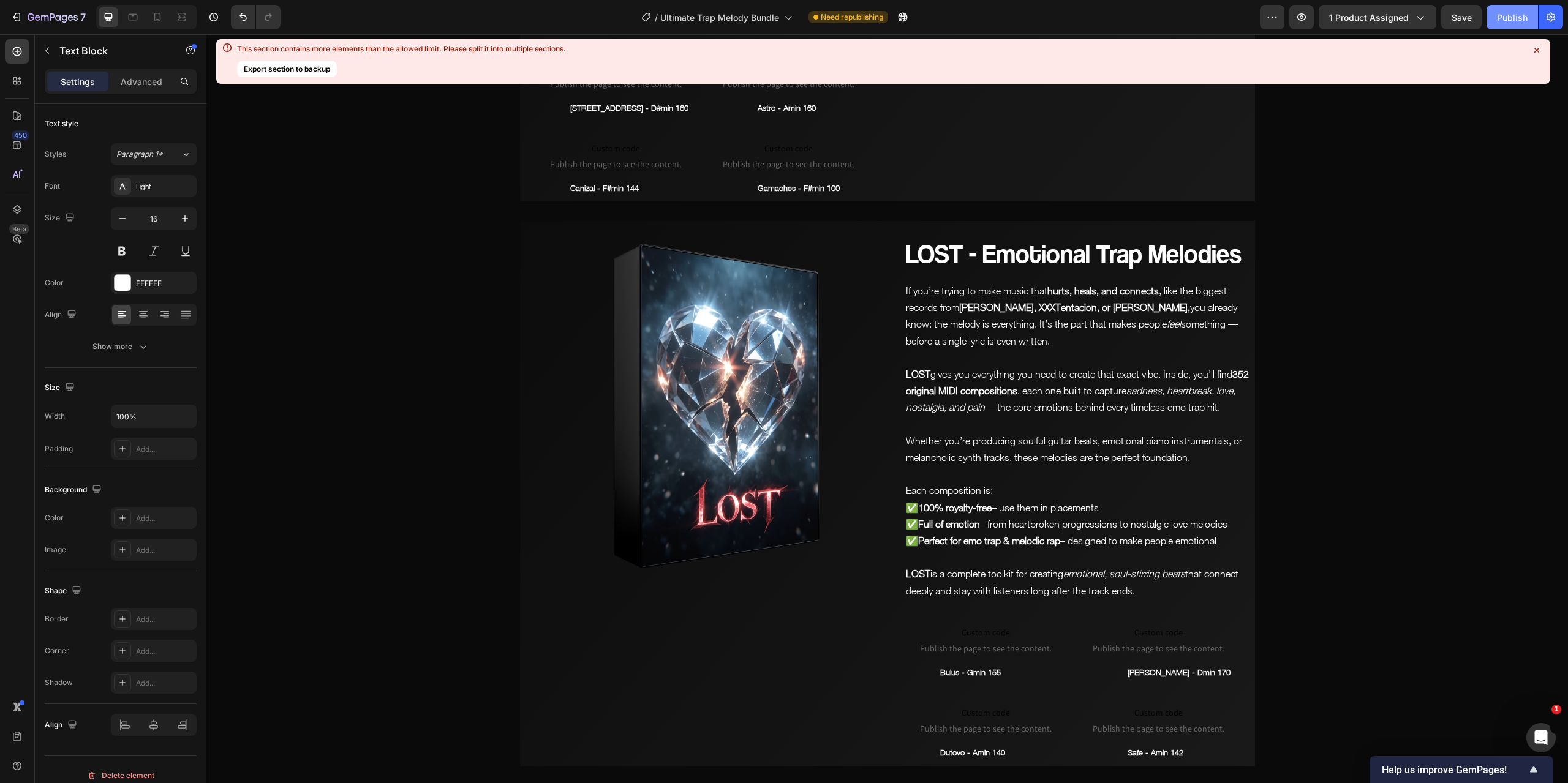
click at [1524, 21] on div "Publish" at bounding box center [1512, 17] width 31 height 13
click at [1494, 23] on button "Publish" at bounding box center [1512, 17] width 51 height 24
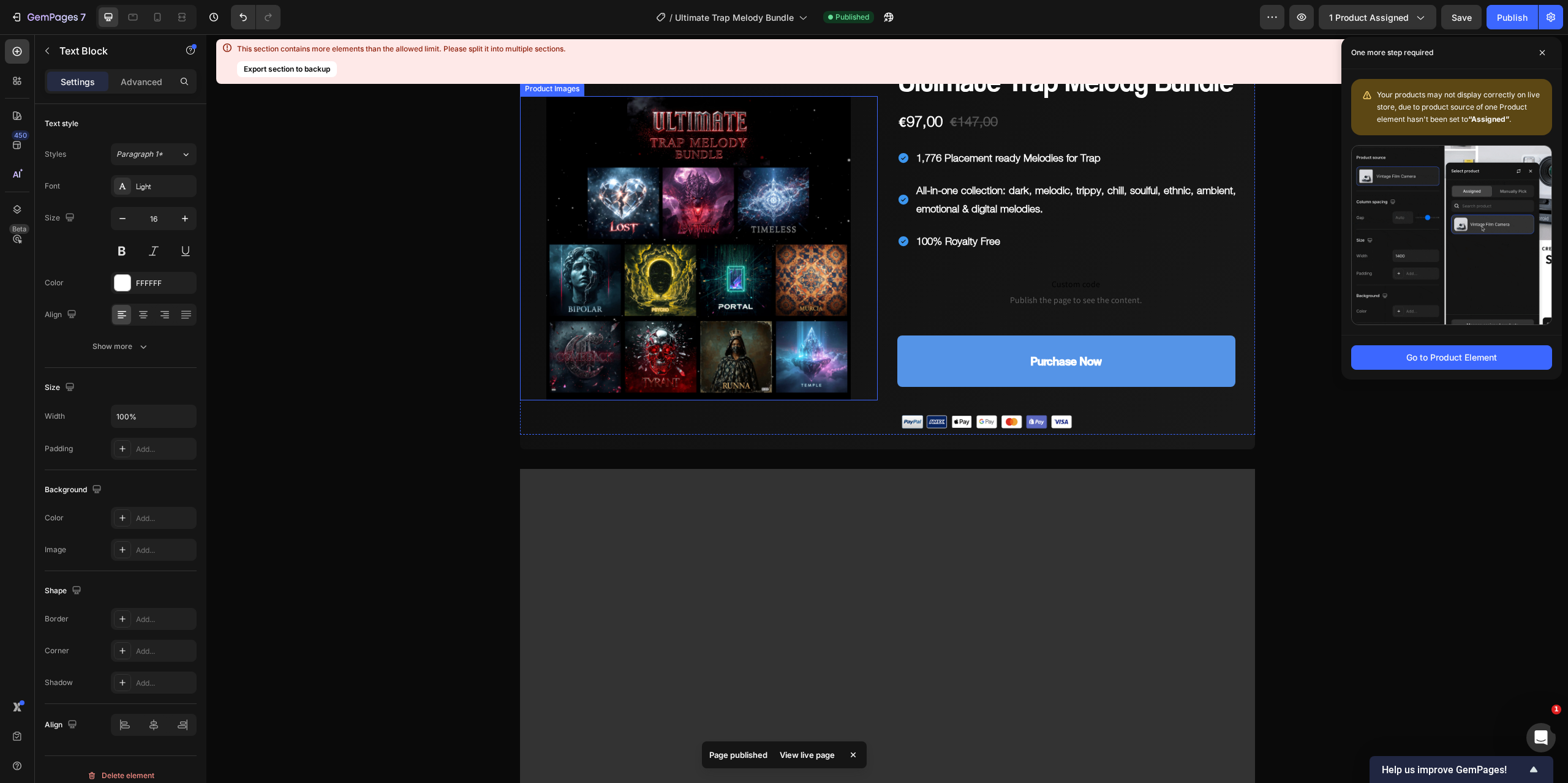
scroll to position [0, 0]
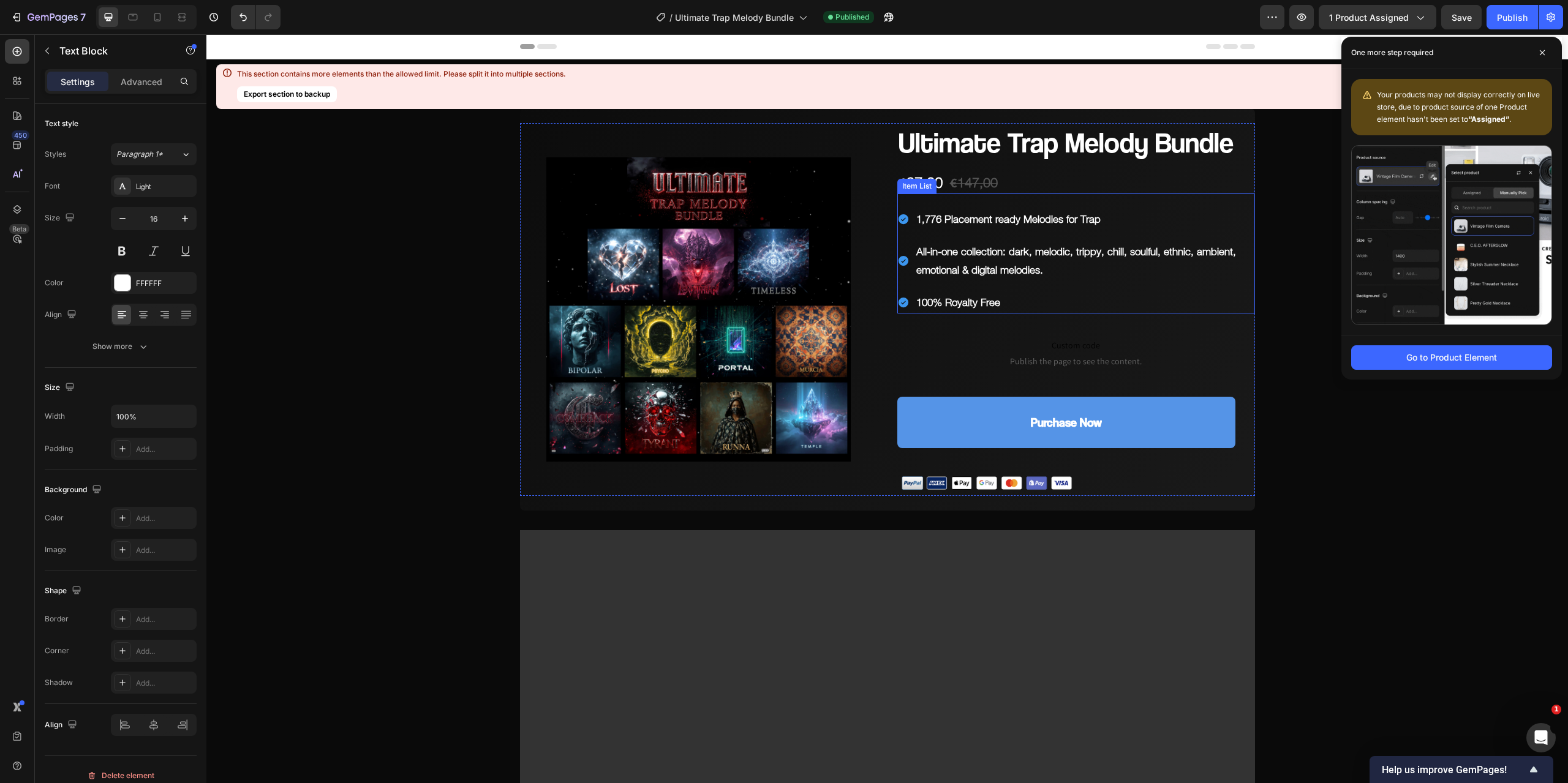
click at [932, 222] on p "1,776 Placement ready Melodies for Trap" at bounding box center [1085, 219] width 337 height 19
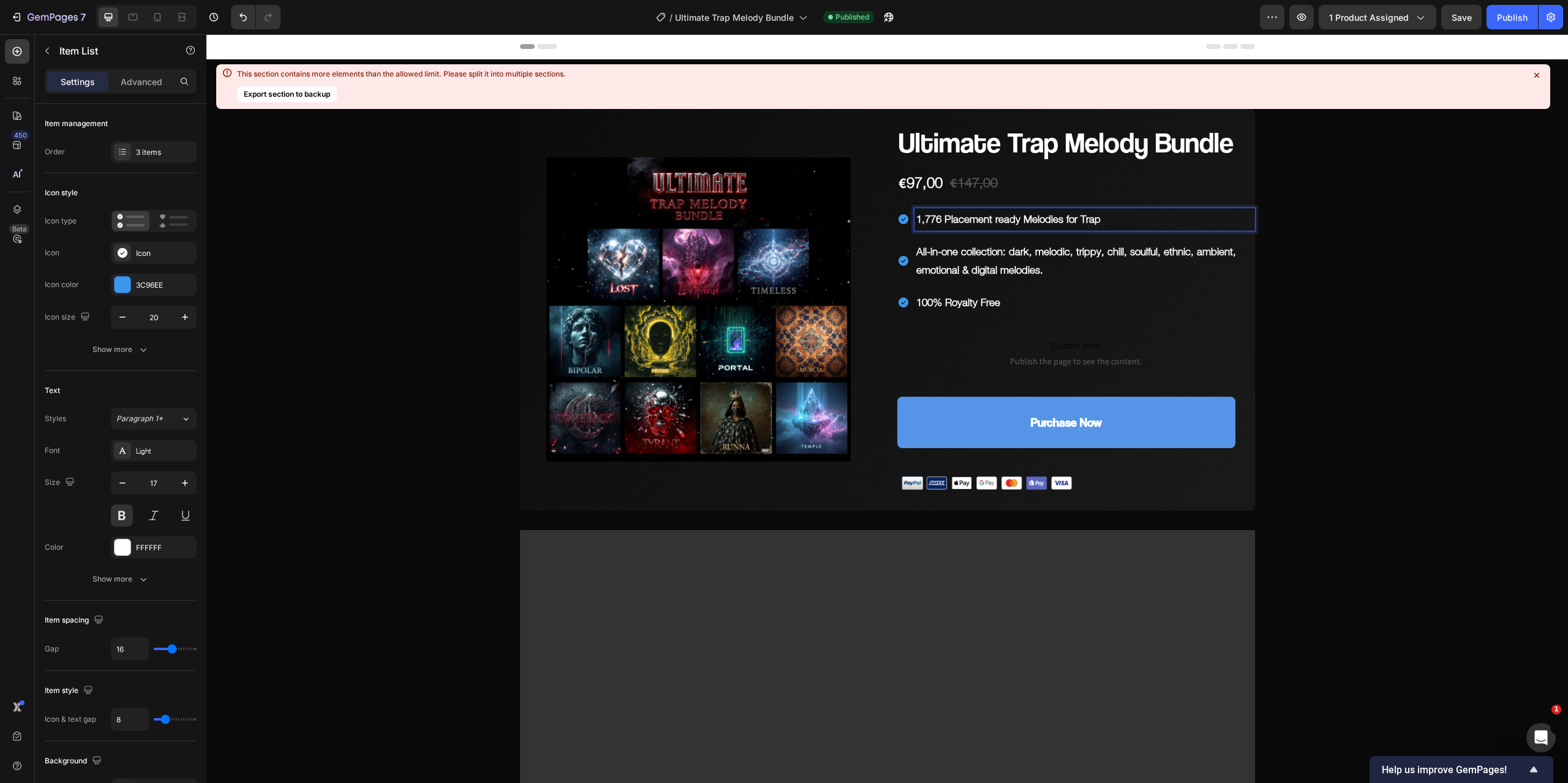
click at [936, 220] on p "1,776 Placement ready Melodies for Trap" at bounding box center [1085, 219] width 337 height 19
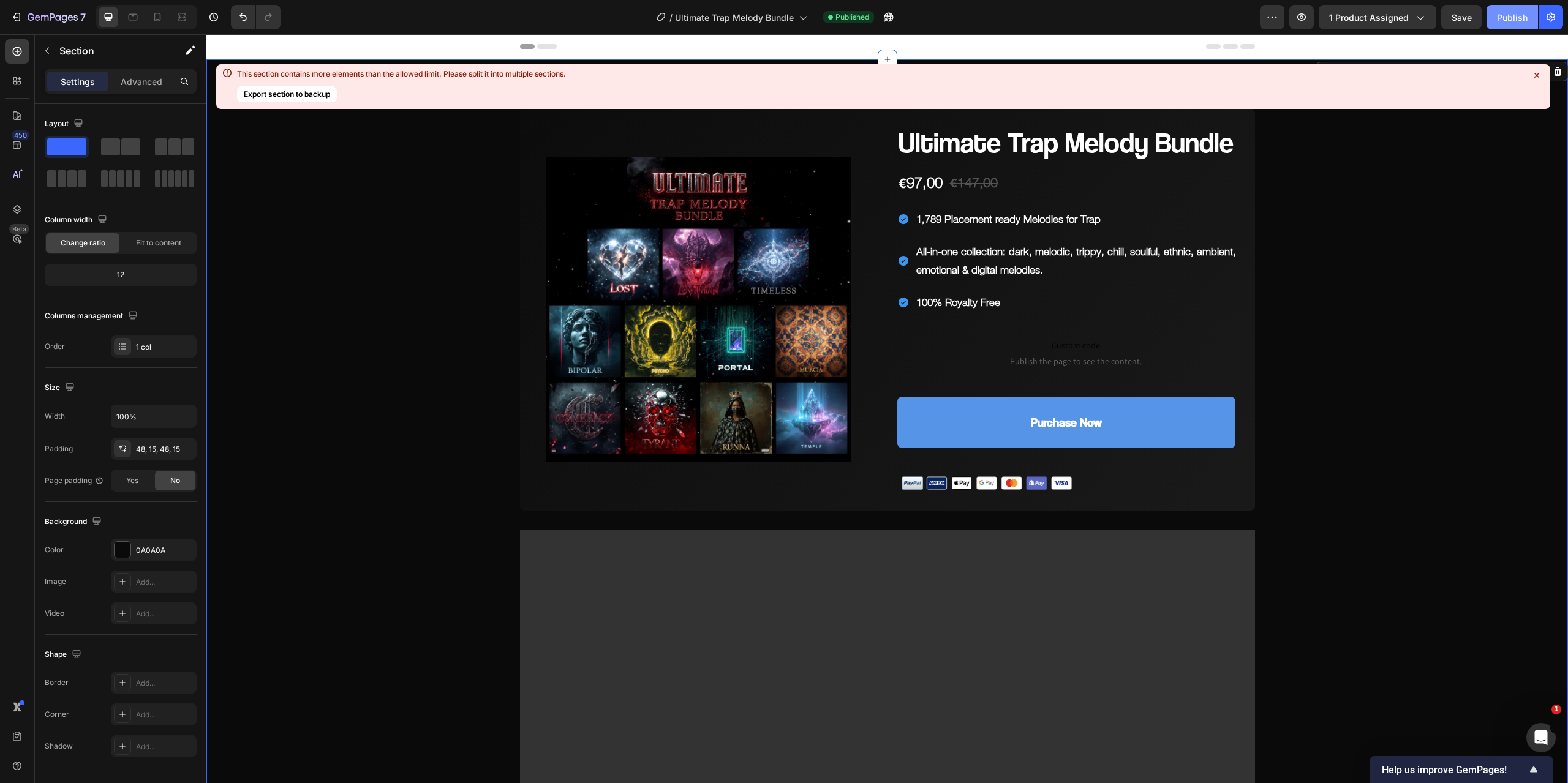
drag, startPoint x: 1503, startPoint y: 28, endPoint x: 1270, endPoint y: 3, distance: 234.3
click at [1503, 28] on button "Publish" at bounding box center [1512, 17] width 51 height 24
